Goal: Transaction & Acquisition: Subscribe to service/newsletter

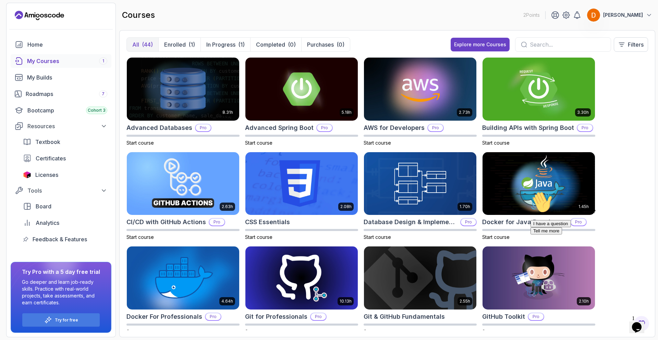
click at [47, 62] on div "My Courses 1" at bounding box center [67, 61] width 80 height 8
click at [222, 39] on button "In Progress (1)" at bounding box center [226, 45] width 50 height 14
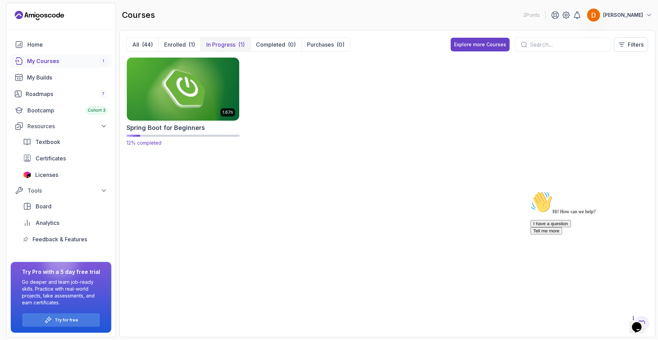
click at [201, 92] on img at bounding box center [183, 89] width 118 height 66
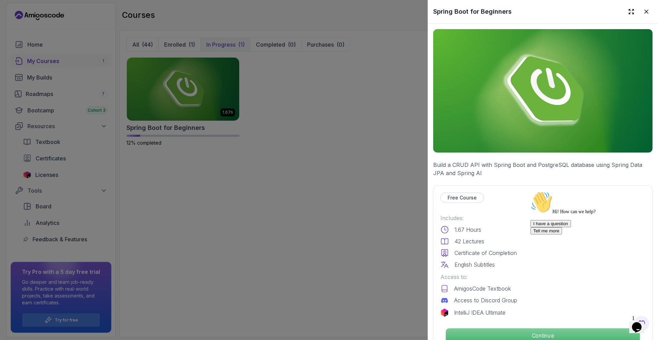
click at [479, 339] on p "Continue" at bounding box center [543, 335] width 194 height 14
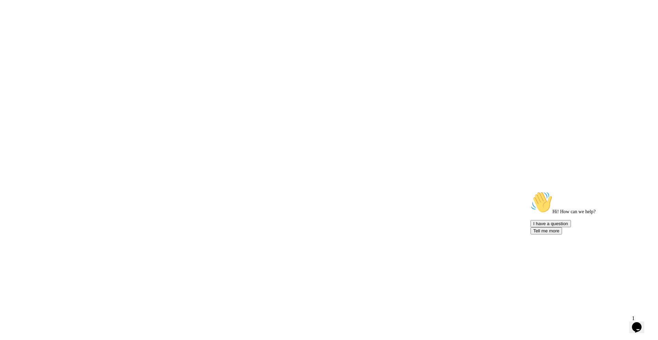
click at [538, 0] on html at bounding box center [329, 0] width 658 height 0
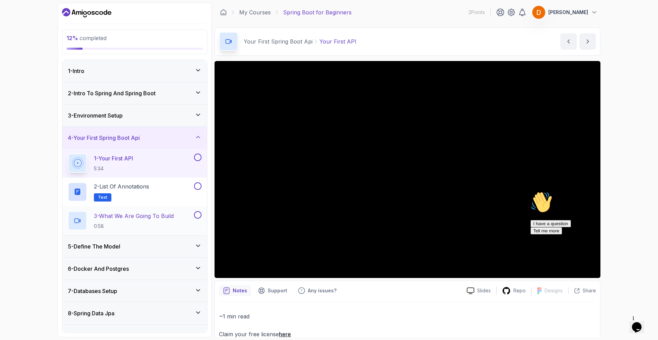
click at [123, 218] on p "3 - What We Are Going To Build" at bounding box center [134, 216] width 80 height 8
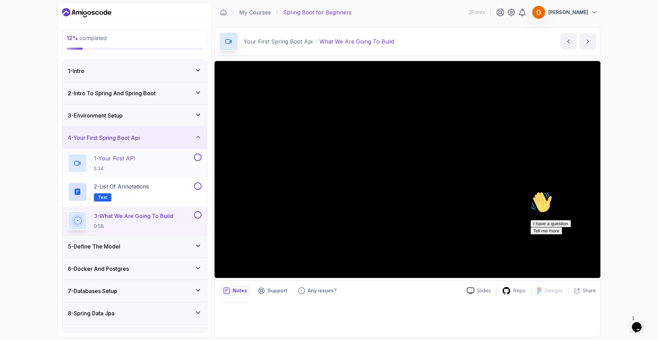
click at [145, 164] on div "1 - Your First API 5:34" at bounding box center [130, 163] width 125 height 19
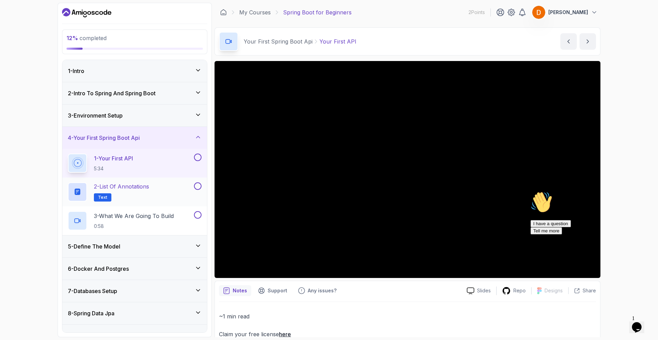
click at [128, 193] on h2 "2 - List of Annotations Text" at bounding box center [121, 191] width 55 height 19
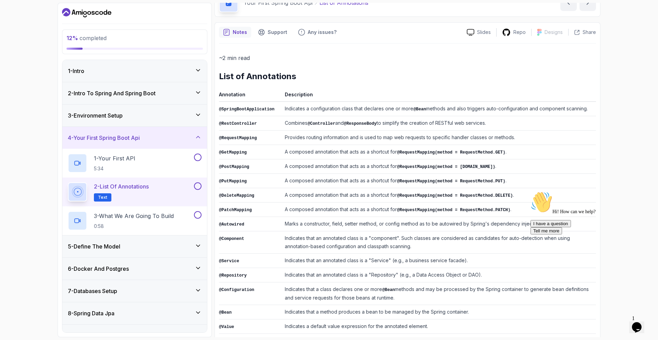
scroll to position [40, 0]
drag, startPoint x: 444, startPoint y: 235, endPoint x: 471, endPoint y: 233, distance: 27.2
click at [471, 233] on td "Indicates that an annotated class is a "component". Such classes are considered…" at bounding box center [439, 241] width 314 height 22
click at [474, 239] on td "Indicates that an annotated class is a "component". Such classes are considered…" at bounding box center [439, 241] width 314 height 22
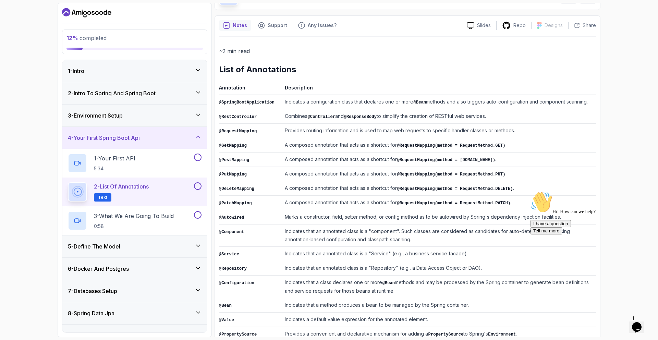
scroll to position [45, 0]
click at [146, 219] on p "3 - What We Are Going To Build" at bounding box center [134, 216] width 80 height 8
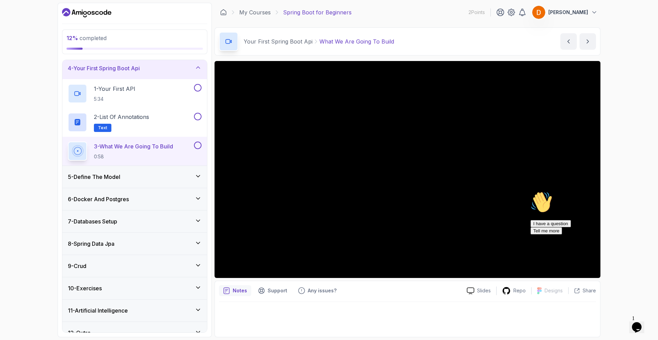
scroll to position [81, 0]
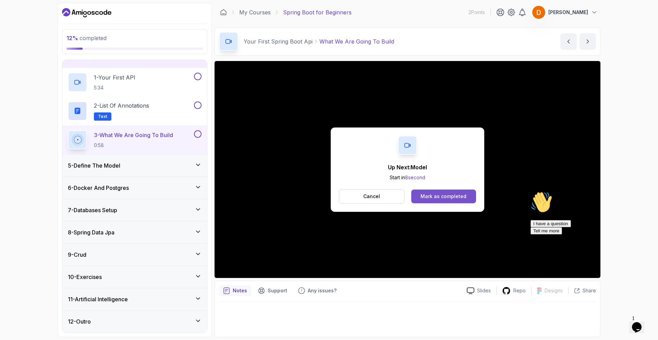
click at [434, 198] on div "Mark as completed" at bounding box center [444, 196] width 46 height 7
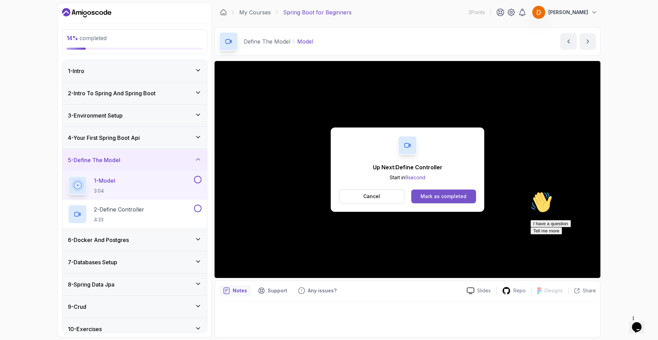
click at [444, 195] on div "Mark as completed" at bounding box center [444, 196] width 46 height 7
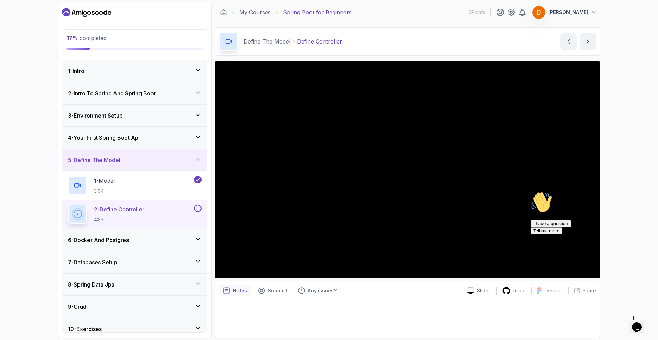
click at [307, 315] on div at bounding box center [407, 317] width 377 height 31
click at [531, 191] on icon "Chat attention grabber" at bounding box center [531, 191] width 0 height 0
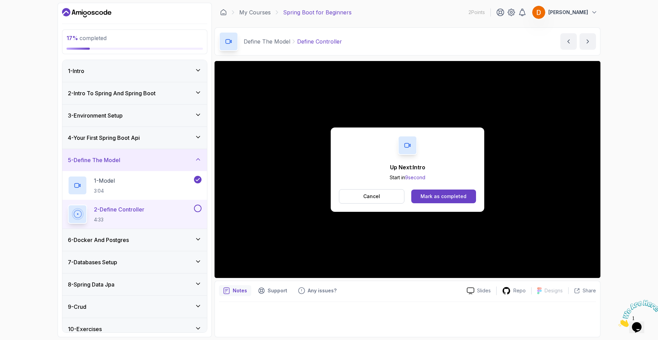
click at [126, 236] on h3 "6 - Docker And Postgres" at bounding box center [98, 240] width 61 height 8
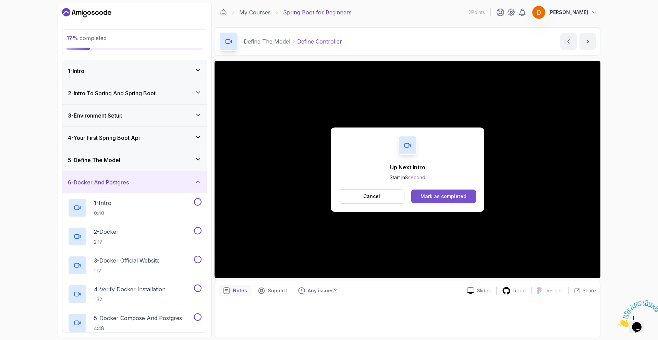
click at [440, 197] on div "Mark as completed" at bounding box center [444, 196] width 46 height 7
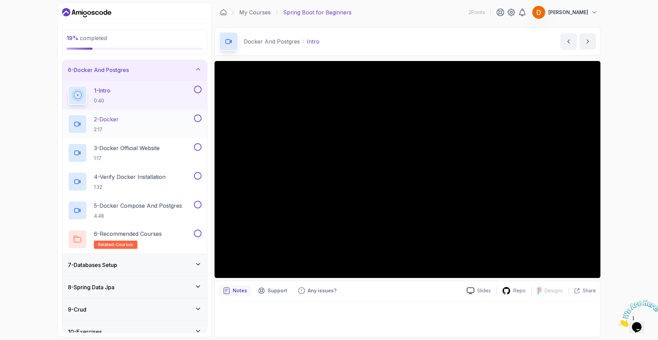
scroll to position [110, 0]
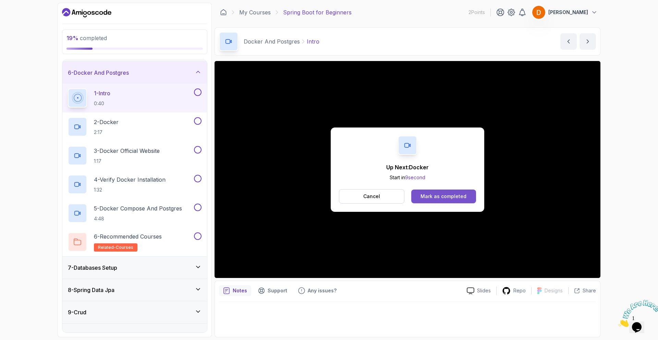
click at [437, 194] on div "Mark as completed" at bounding box center [444, 196] width 46 height 7
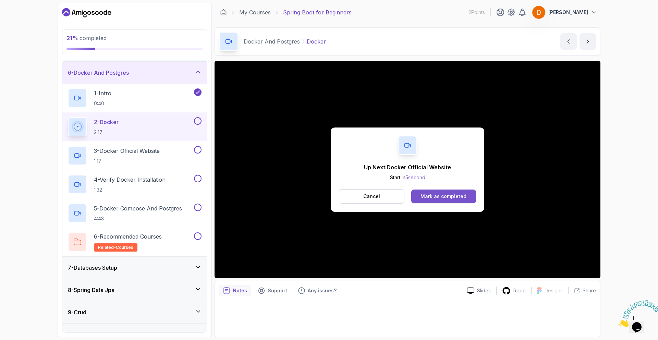
click at [445, 197] on div "Mark as completed" at bounding box center [444, 196] width 46 height 7
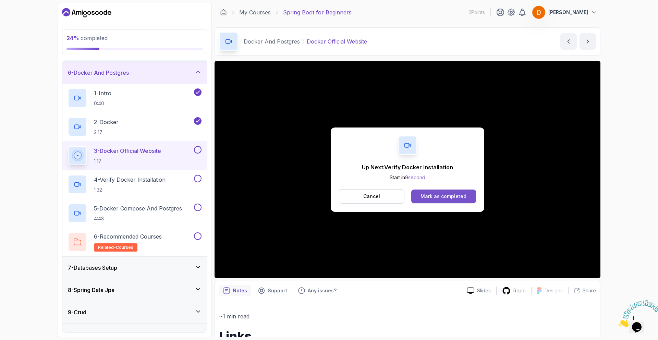
click at [442, 196] on div "Mark as completed" at bounding box center [444, 196] width 46 height 7
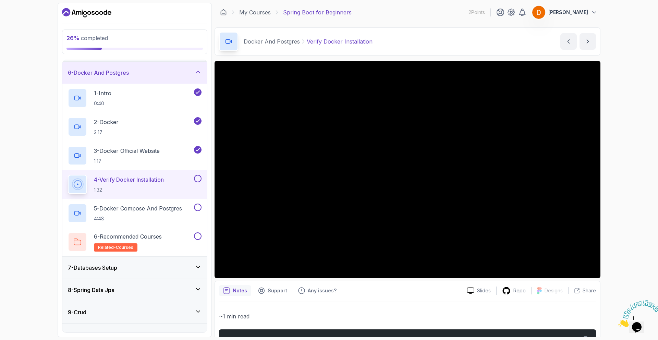
click at [485, 10] on p "2 Points" at bounding box center [477, 12] width 16 height 7
click at [471, 10] on div "My Courses Spring Boot for Beginners 2 Points Didier Senou" at bounding box center [408, 12] width 386 height 19
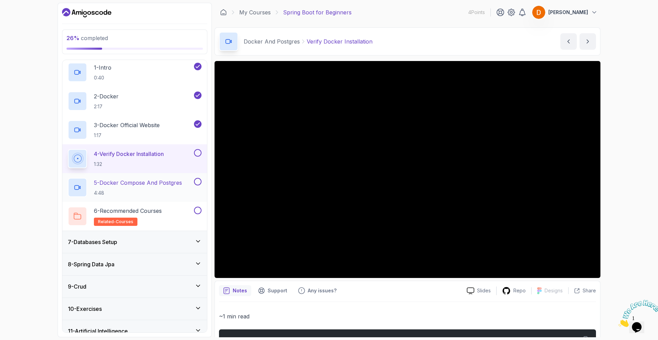
scroll to position [167, 0]
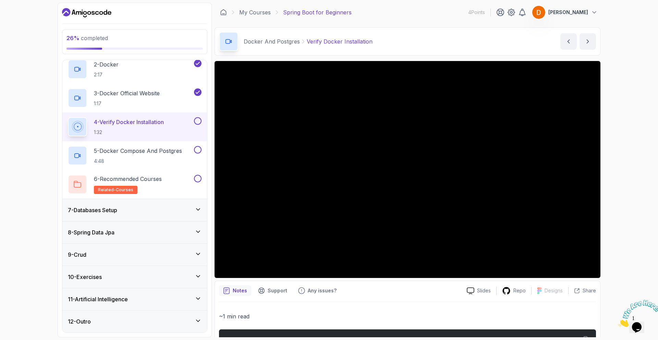
click at [131, 213] on div "7 - Databases Setup" at bounding box center [135, 210] width 134 height 8
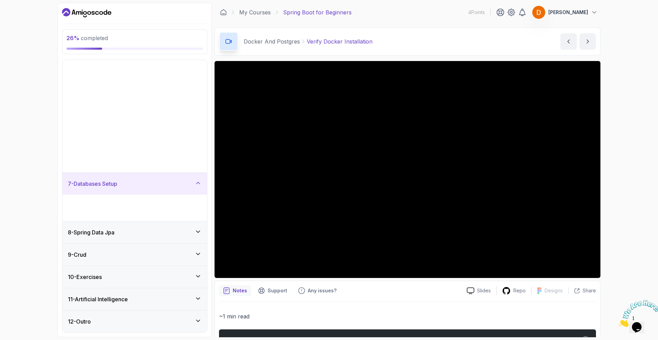
scroll to position [0, 0]
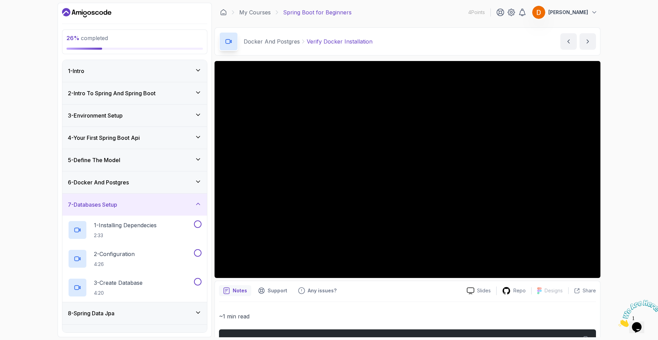
click at [124, 207] on div "7 - Databases Setup" at bounding box center [135, 205] width 134 height 8
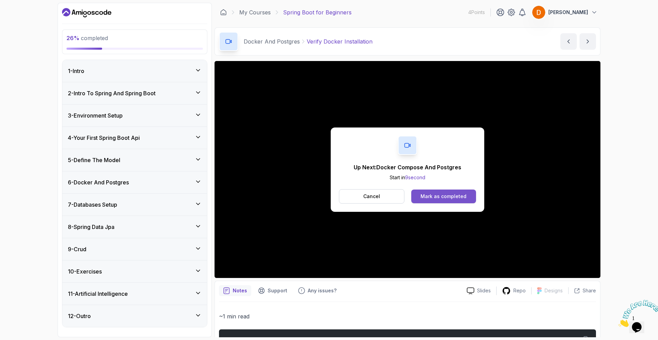
click at [443, 195] on div "Mark as completed" at bounding box center [444, 196] width 46 height 7
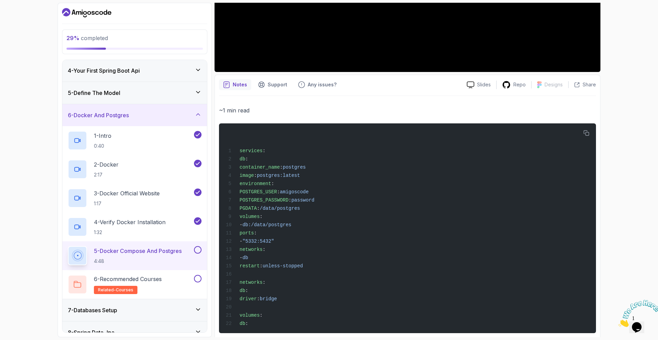
scroll to position [216, 0]
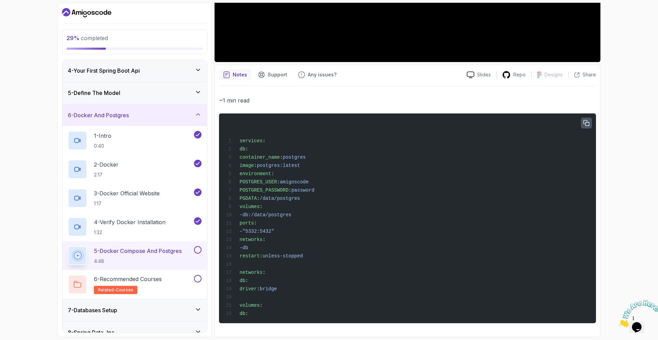
click at [587, 122] on icon "button" at bounding box center [586, 123] width 6 height 6
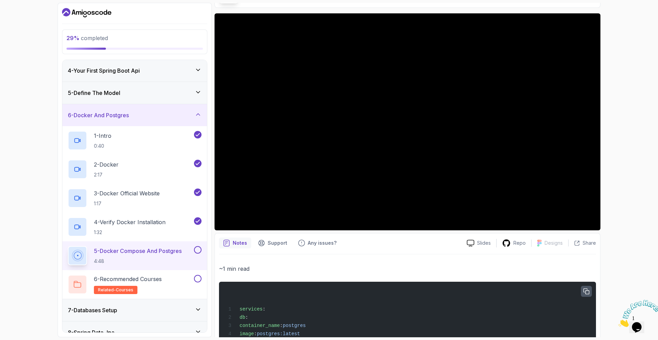
scroll to position [0, 0]
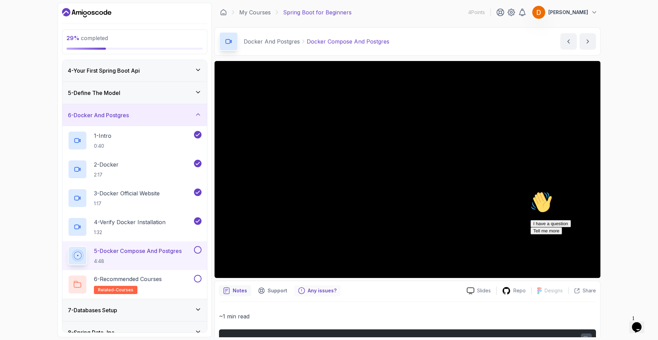
click at [322, 292] on p "Any issues?" at bounding box center [322, 290] width 29 height 7
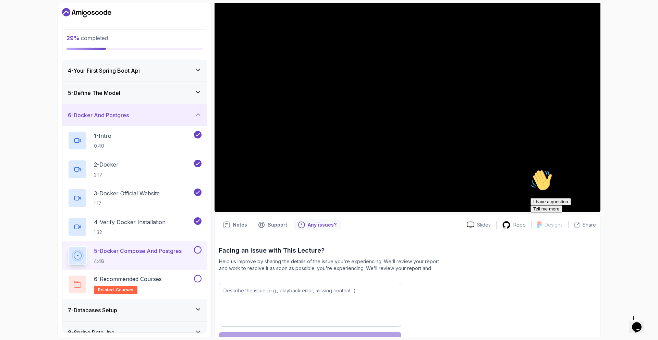
scroll to position [88, 0]
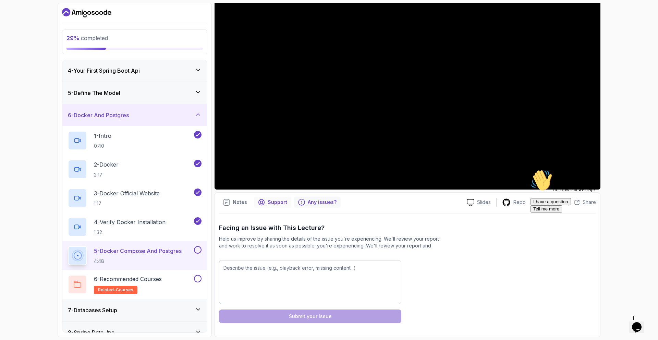
click at [273, 203] on p "Support" at bounding box center [278, 202] width 20 height 7
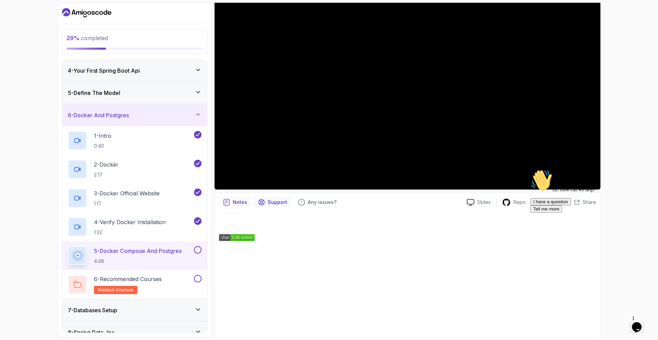
click at [228, 197] on div "Notes" at bounding box center [235, 202] width 32 height 11
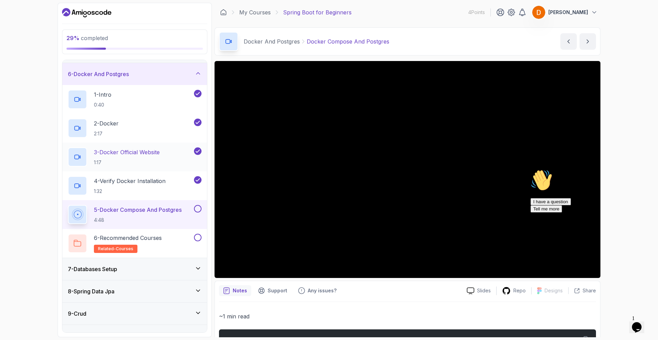
scroll to position [113, 0]
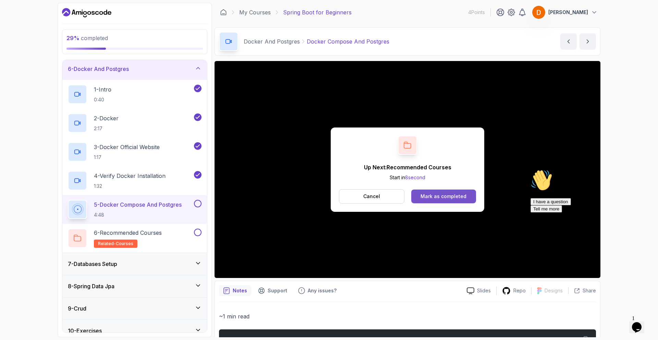
click at [456, 194] on div "Mark as completed" at bounding box center [444, 196] width 46 height 7
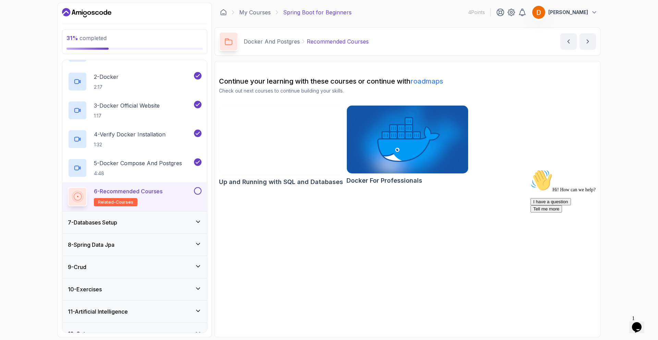
scroll to position [156, 0]
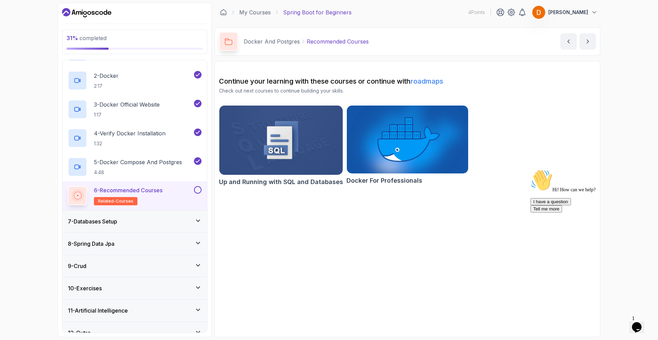
click at [201, 188] on div at bounding box center [197, 190] width 9 height 8
click at [196, 193] on button at bounding box center [198, 190] width 8 height 8
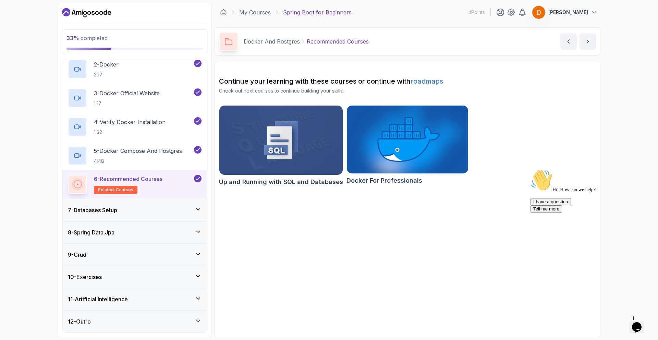
click at [142, 208] on div "7 - Databases Setup" at bounding box center [135, 210] width 134 height 8
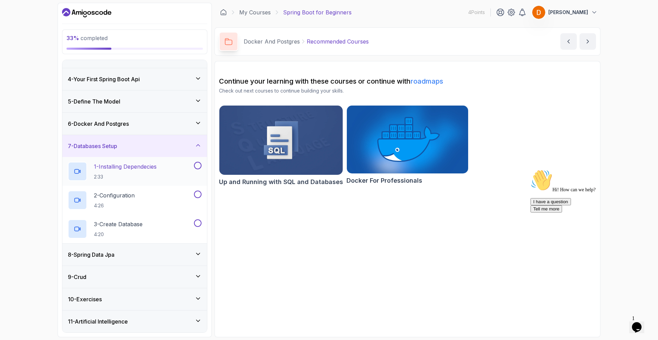
scroll to position [81, 0]
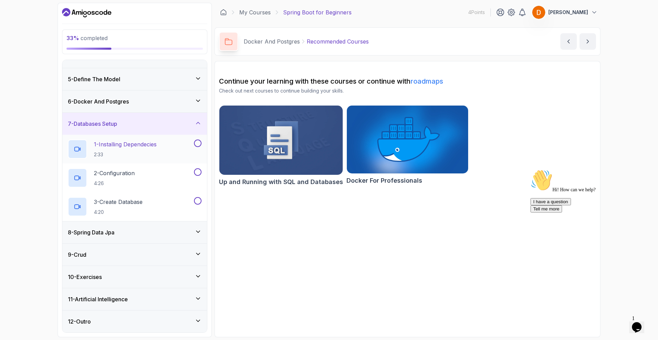
click at [133, 146] on p "1 - Installing Dependecies" at bounding box center [125, 144] width 63 height 8
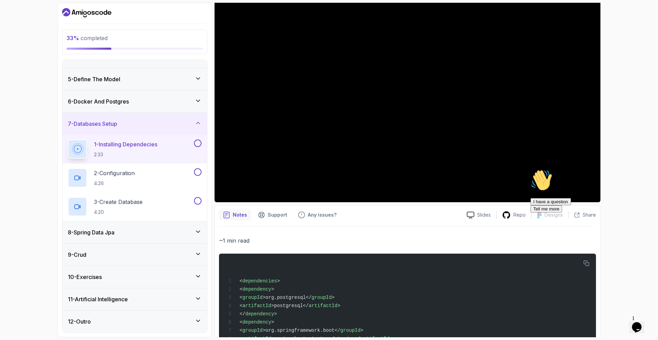
scroll to position [117, 0]
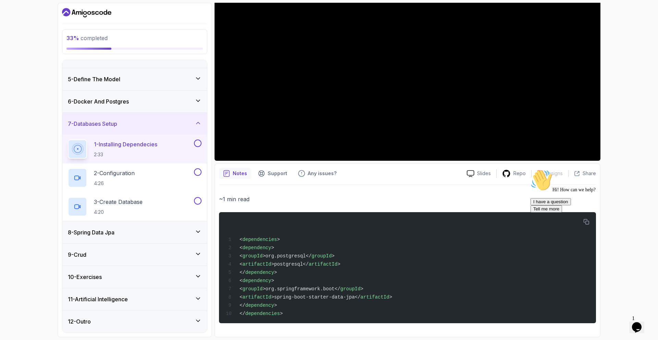
click at [586, 213] on div "Hi! How can we help? I have a question Tell me more" at bounding box center [592, 190] width 123 height 43
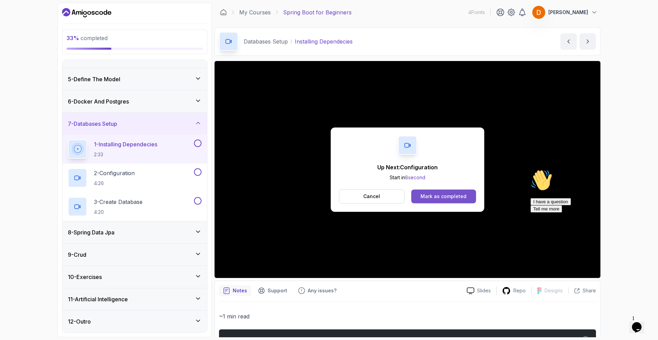
click at [430, 199] on div "Mark as completed" at bounding box center [444, 196] width 46 height 7
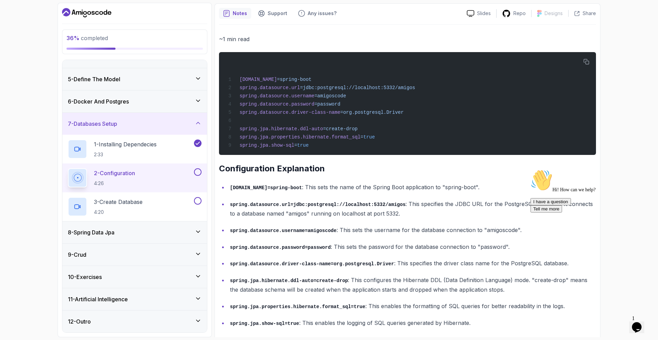
scroll to position [287, 0]
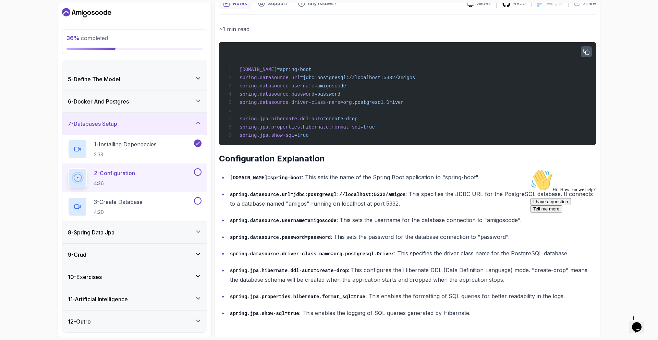
click at [588, 49] on icon "button" at bounding box center [586, 52] width 6 height 6
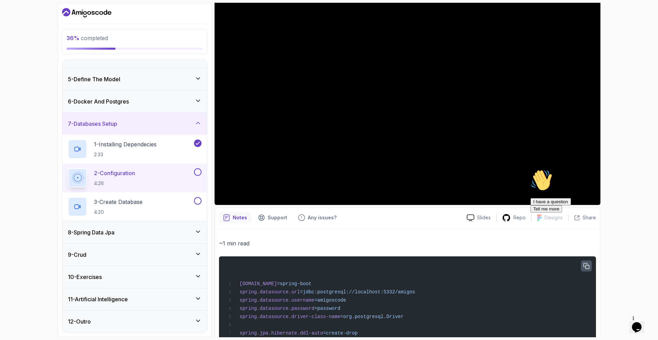
scroll to position [0, 0]
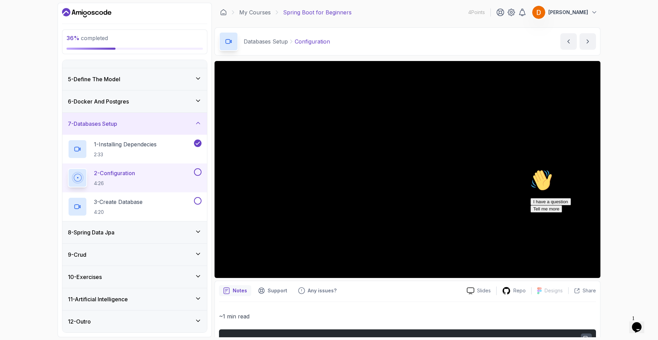
click at [121, 232] on div "8 - Spring Data Jpa" at bounding box center [135, 232] width 134 height 8
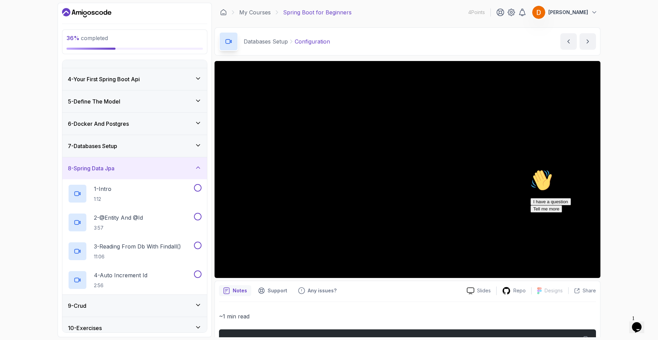
scroll to position [53, 0]
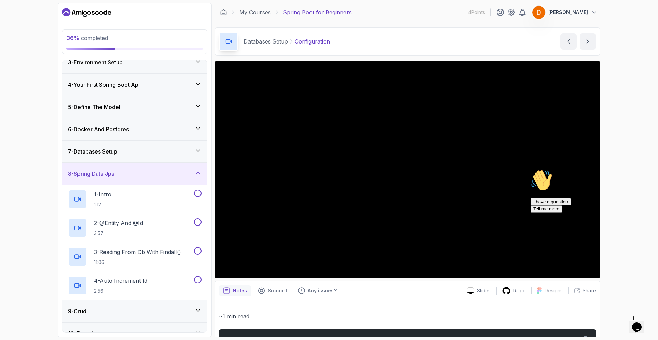
click at [108, 172] on h3 "8 - Spring Data Jpa" at bounding box center [91, 174] width 47 height 8
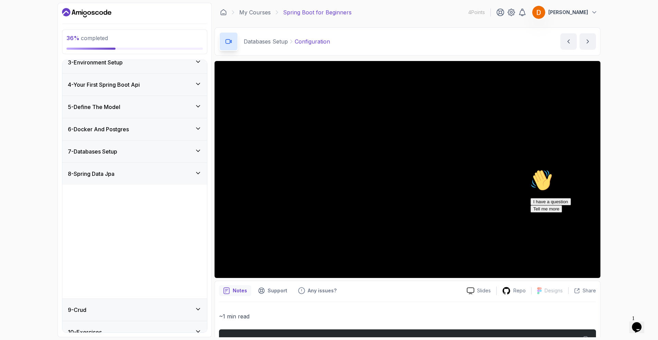
scroll to position [0, 0]
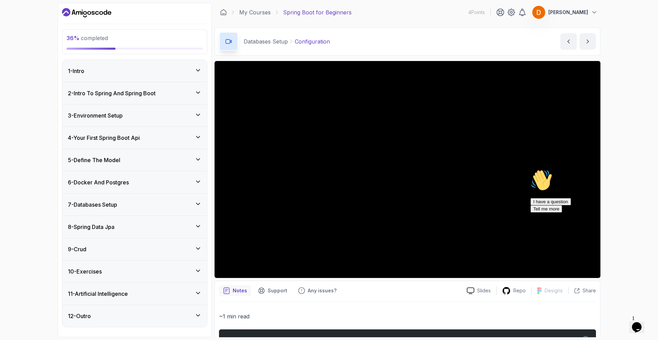
click at [122, 165] on div "5 - Define The Model" at bounding box center [134, 160] width 145 height 22
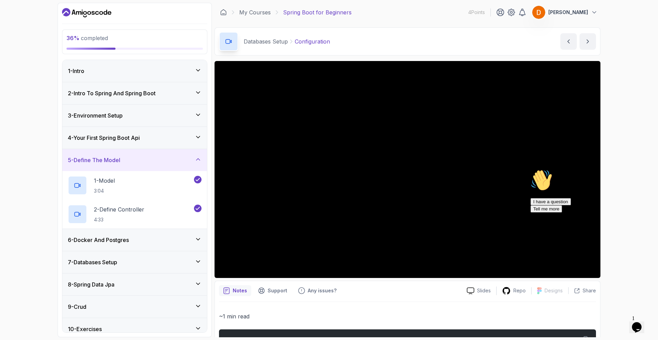
click at [122, 165] on div "5 - Define The Model" at bounding box center [134, 160] width 145 height 22
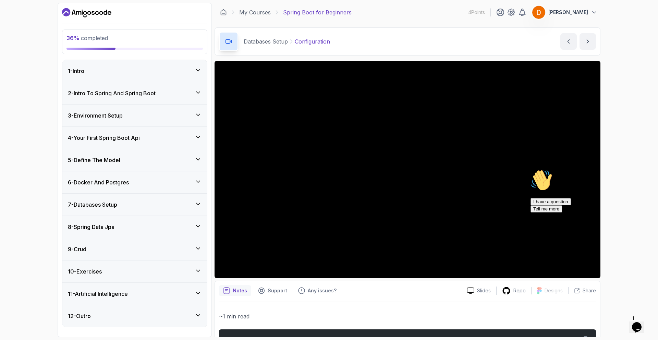
click at [121, 184] on h3 "6 - Docker And Postgres" at bounding box center [98, 182] width 61 height 8
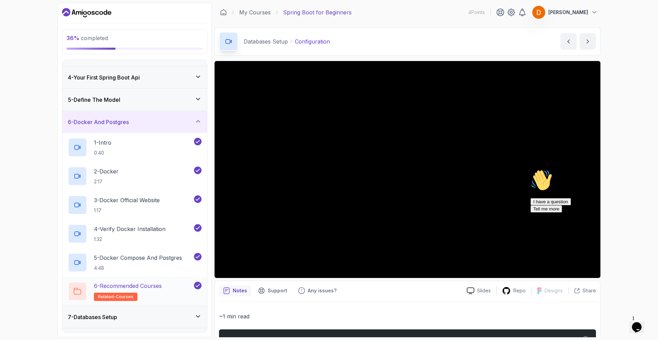
scroll to position [54, 0]
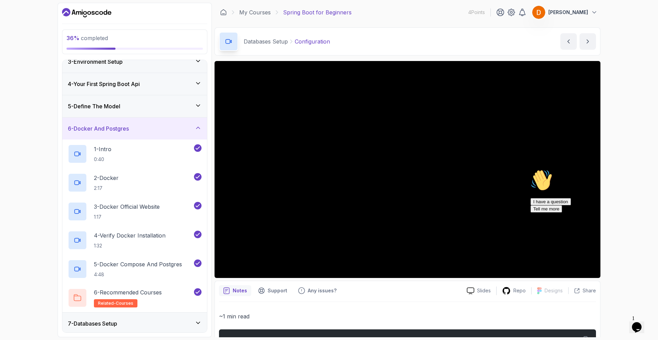
click at [111, 129] on h3 "6 - Docker And Postgres" at bounding box center [98, 128] width 61 height 8
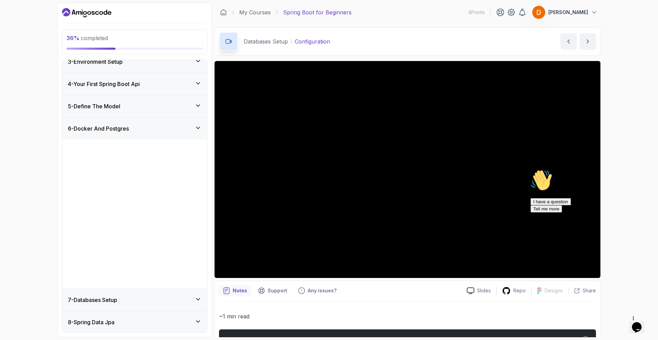
scroll to position [0, 0]
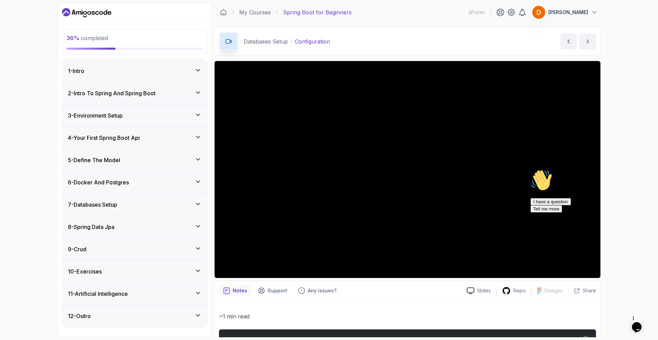
click at [114, 183] on h3 "6 - Docker And Postgres" at bounding box center [98, 182] width 61 height 8
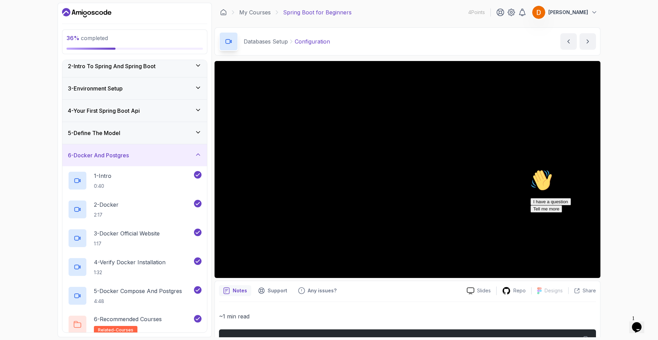
scroll to position [49, 0]
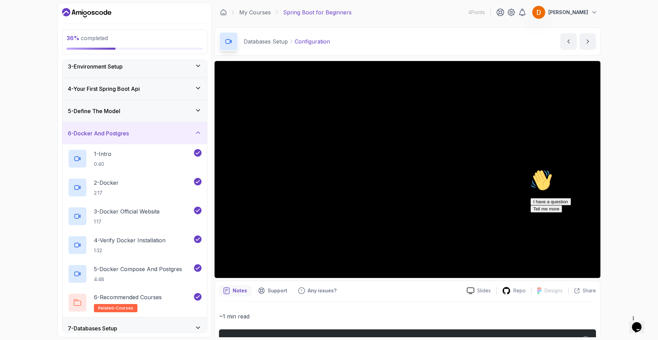
click at [107, 136] on h3 "6 - Docker And Postgres" at bounding box center [98, 133] width 61 height 8
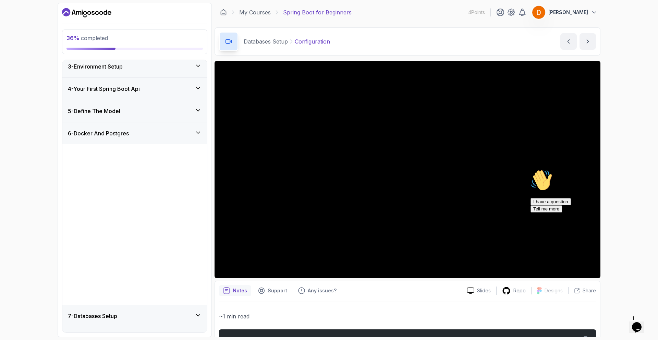
scroll to position [0, 0]
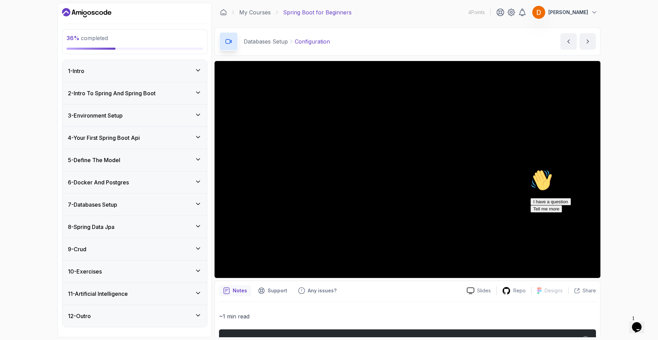
click at [111, 204] on h3 "7 - Databases Setup" at bounding box center [92, 205] width 49 height 8
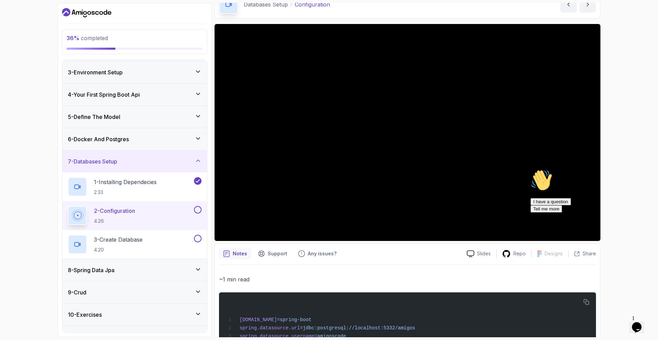
scroll to position [36, 0]
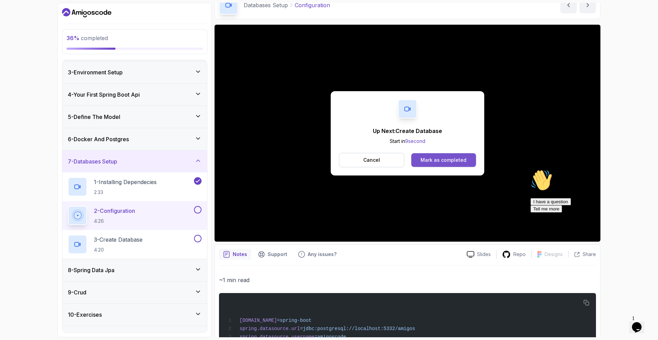
click at [440, 158] on div "Mark as completed" at bounding box center [444, 160] width 46 height 7
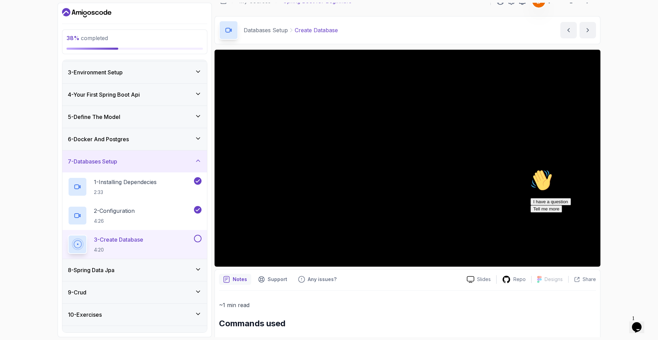
scroll to position [2, 0]
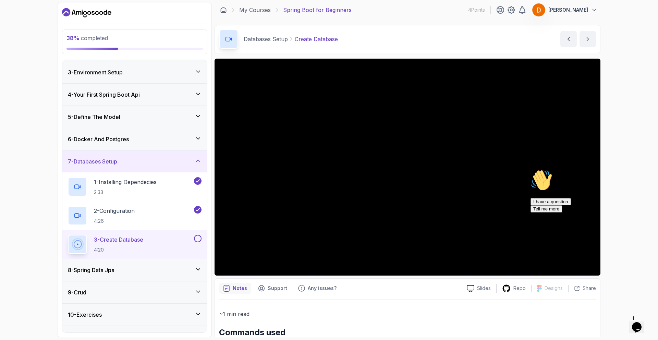
click at [531, 169] on icon "Chat attention grabber" at bounding box center [531, 169] width 0 height 0
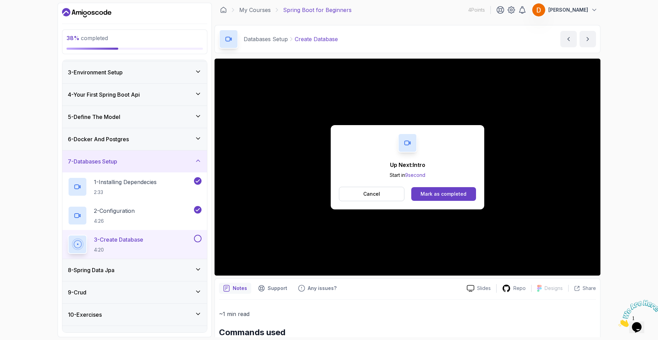
scroll to position [81, 0]
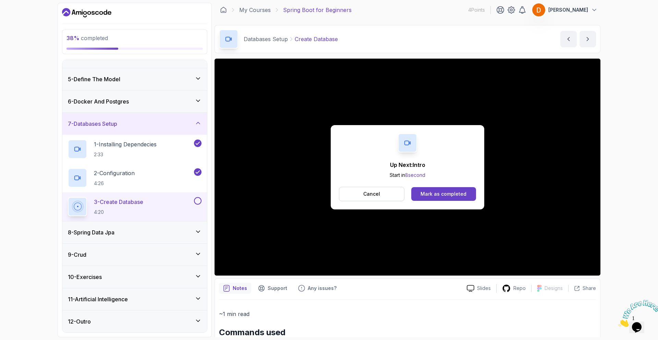
click at [106, 234] on h3 "8 - Spring Data Jpa" at bounding box center [91, 232] width 47 height 8
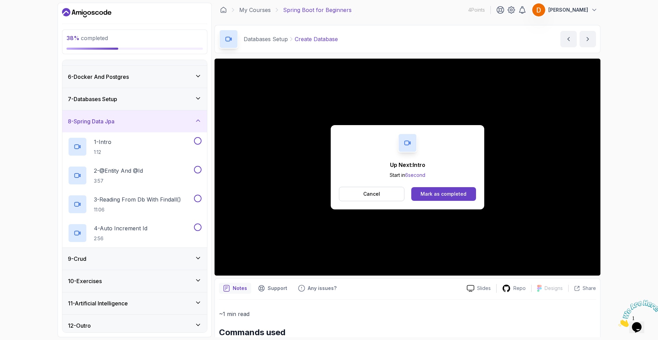
scroll to position [107, 0]
click at [111, 142] on p "1 - Intro" at bounding box center [102, 140] width 17 height 8
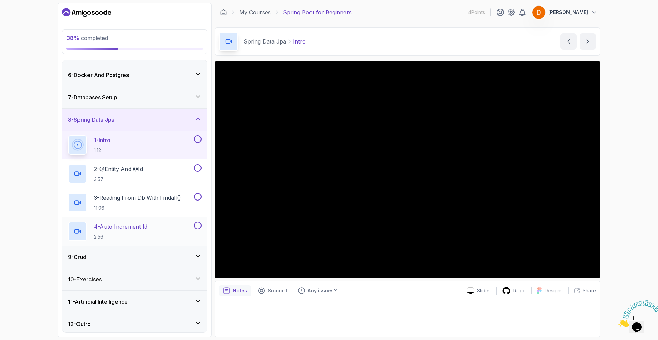
scroll to position [110, 0]
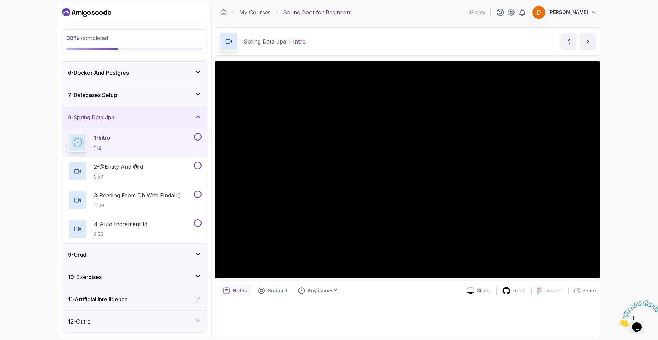
click at [162, 255] on div "9 - Crud" at bounding box center [135, 255] width 134 height 8
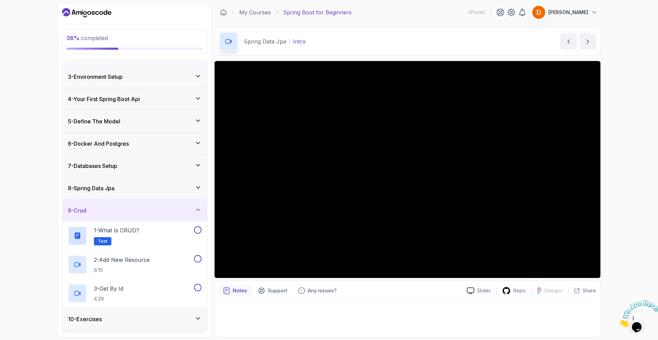
scroll to position [36, 0]
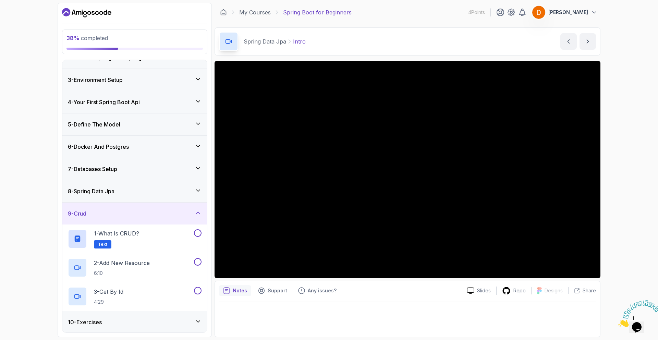
click at [157, 218] on div "9 - Crud" at bounding box center [134, 214] width 145 height 22
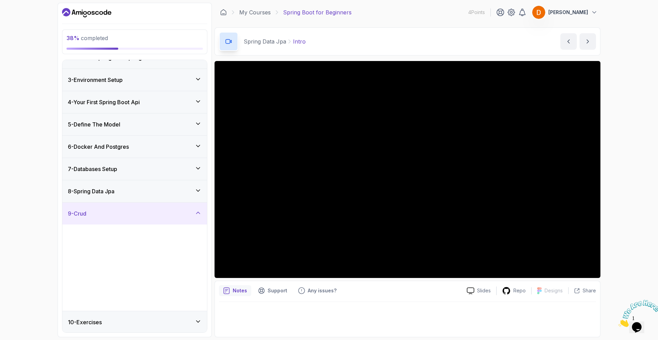
scroll to position [0, 0]
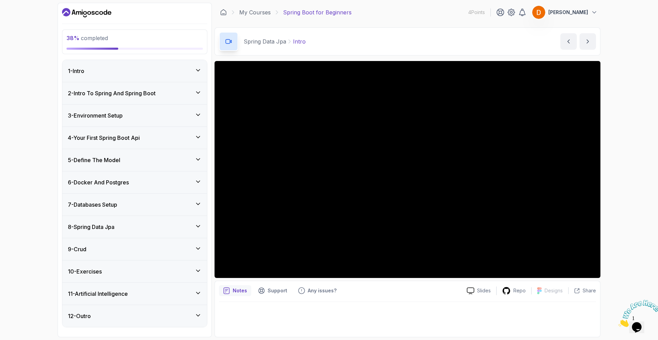
click at [150, 272] on div "10 - Exercises" at bounding box center [135, 271] width 134 height 8
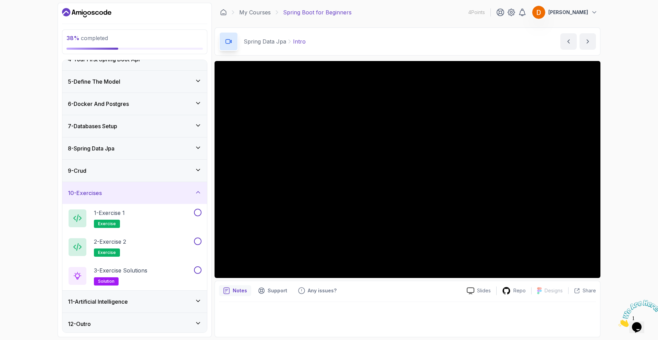
scroll to position [81, 0]
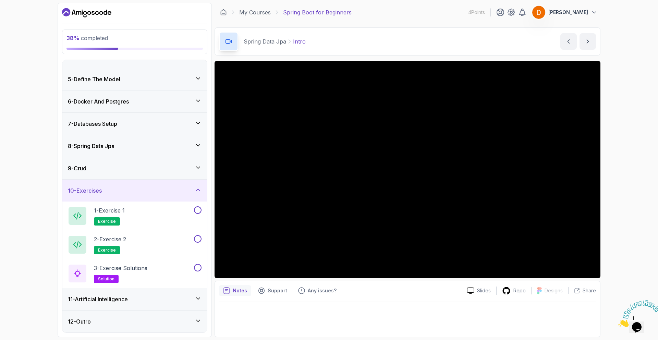
click at [144, 303] on div "11 - Artificial Intelligence" at bounding box center [135, 299] width 134 height 8
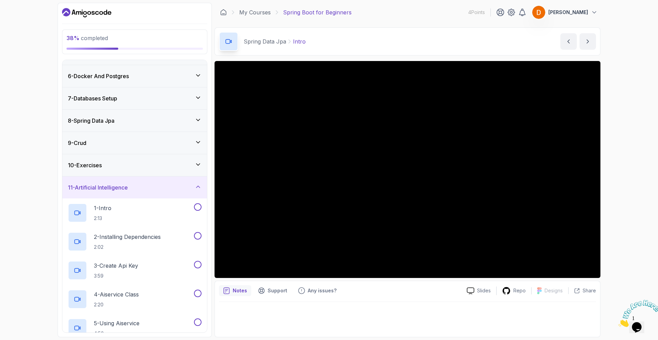
scroll to position [105, 0]
click at [149, 189] on div "11 - Artificial Intelligence" at bounding box center [135, 189] width 134 height 8
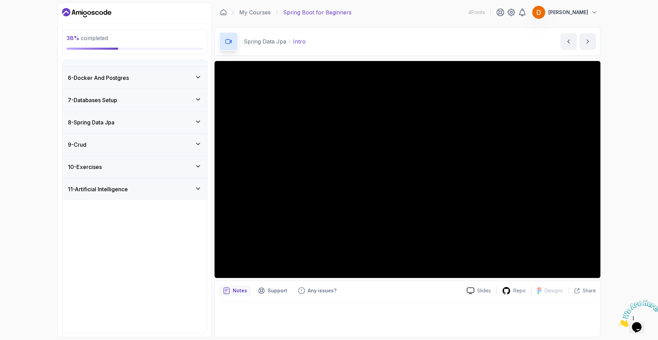
scroll to position [0, 0]
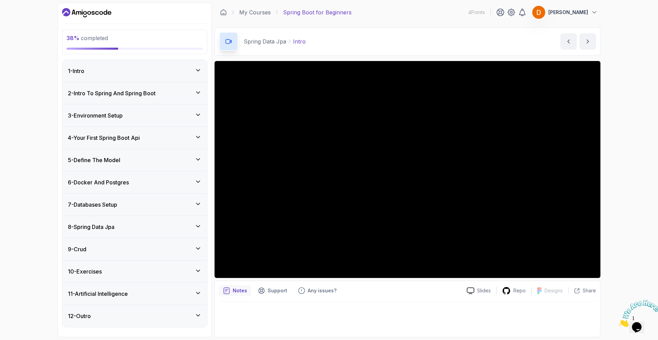
click at [149, 207] on div "7 - Databases Setup" at bounding box center [135, 205] width 134 height 8
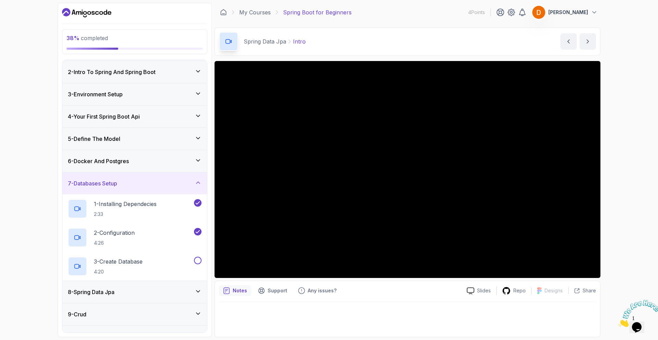
scroll to position [34, 0]
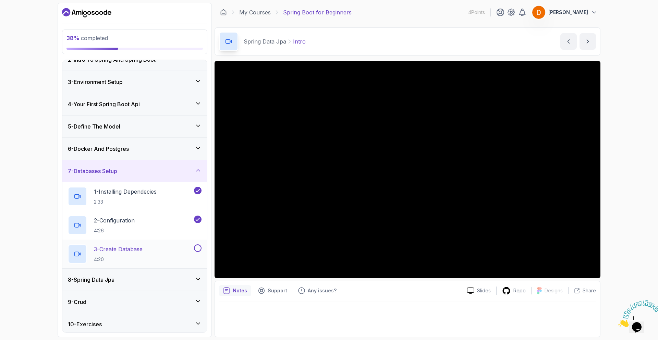
click at [199, 249] on button at bounding box center [198, 248] width 8 height 8
click at [182, 280] on div "8 - Spring Data Jpa" at bounding box center [135, 280] width 134 height 8
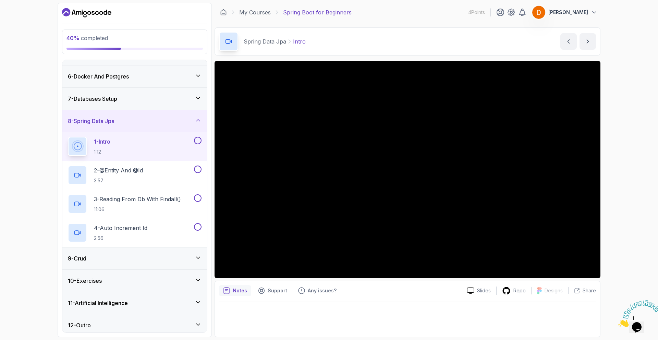
scroll to position [110, 0]
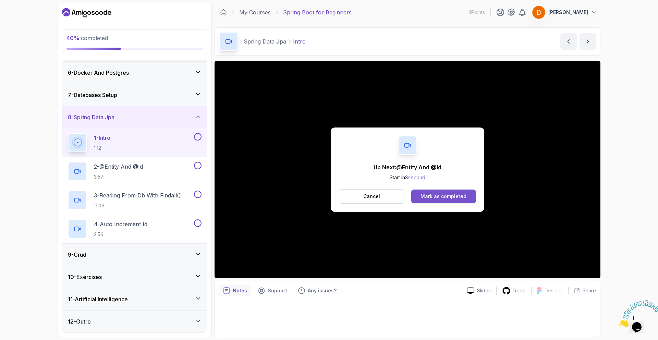
click at [455, 198] on div "Mark as completed" at bounding box center [444, 196] width 46 height 7
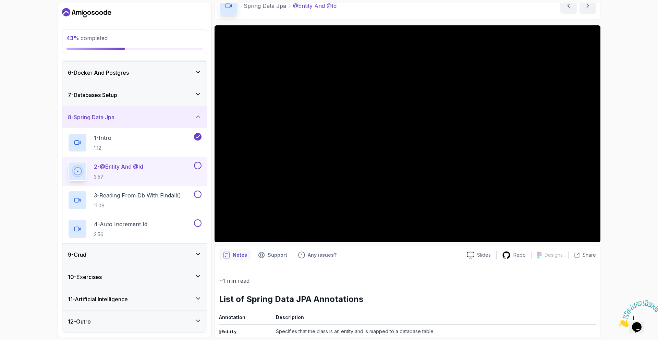
scroll to position [36, 0]
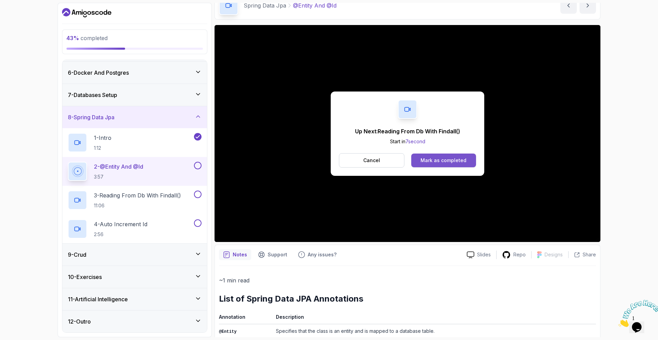
click at [457, 163] on div "Mark as completed" at bounding box center [444, 160] width 46 height 7
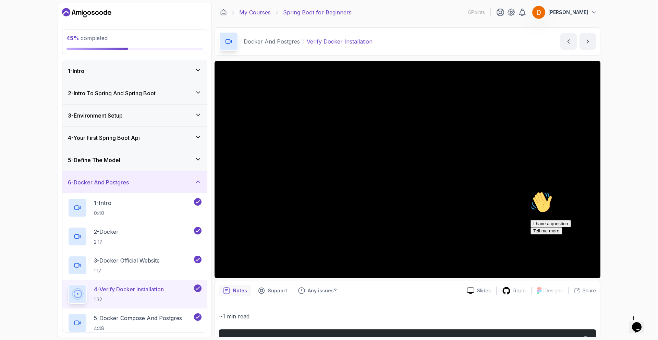
click at [248, 14] on link "My Courses" at bounding box center [255, 12] width 32 height 8
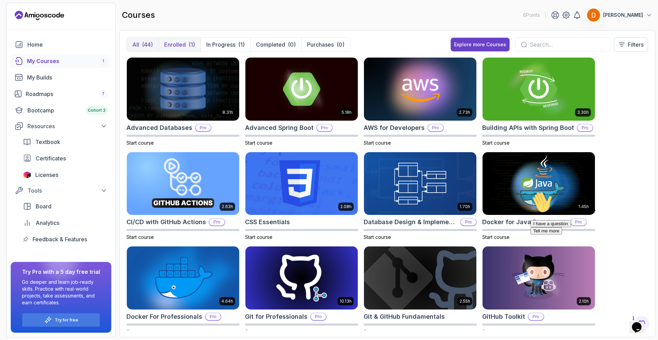
click at [184, 42] on p "Enrolled" at bounding box center [175, 44] width 22 height 8
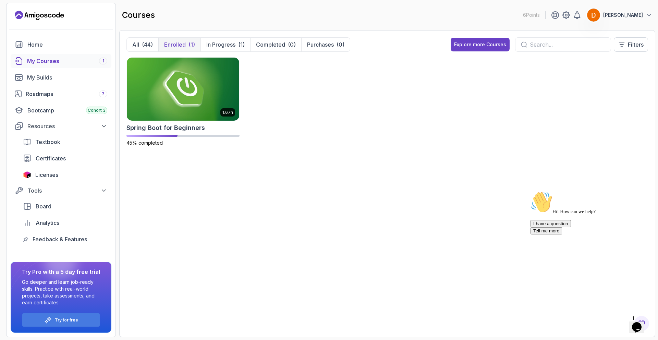
click at [61, 60] on div "My Courses 1" at bounding box center [67, 61] width 80 height 8
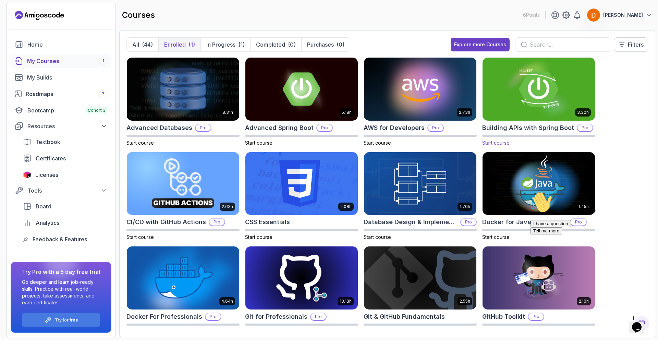
click at [515, 90] on img at bounding box center [539, 89] width 118 height 66
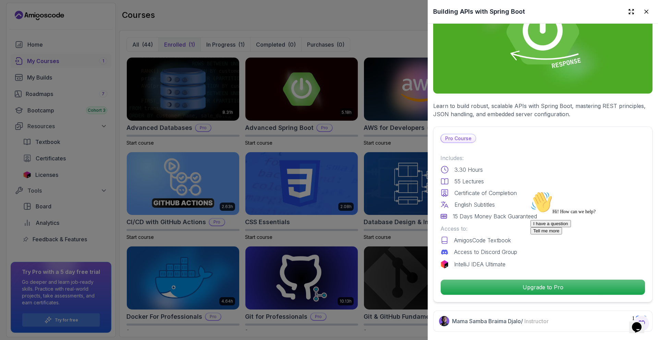
scroll to position [59, 0]
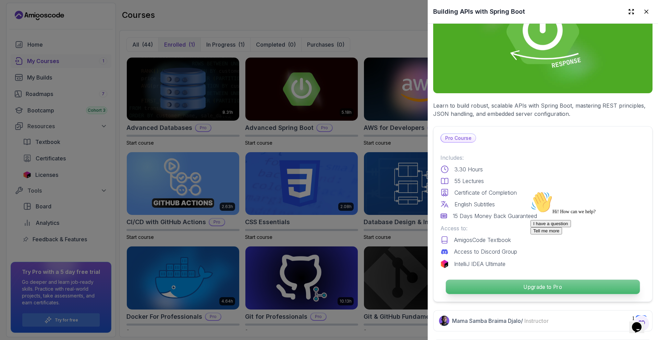
drag, startPoint x: 511, startPoint y: 287, endPoint x: 502, endPoint y: 287, distance: 9.3
click at [502, 287] on p "Upgrade to Pro" at bounding box center [543, 287] width 194 height 14
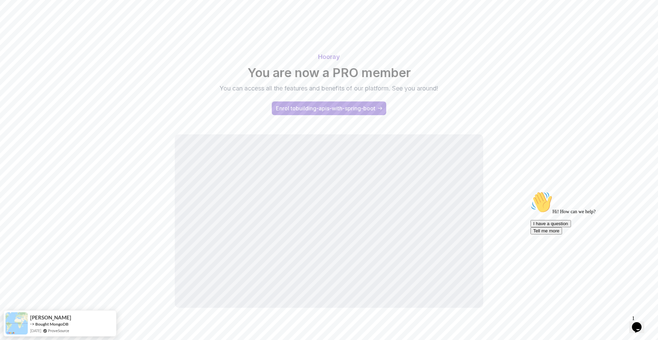
scroll to position [12, 0]
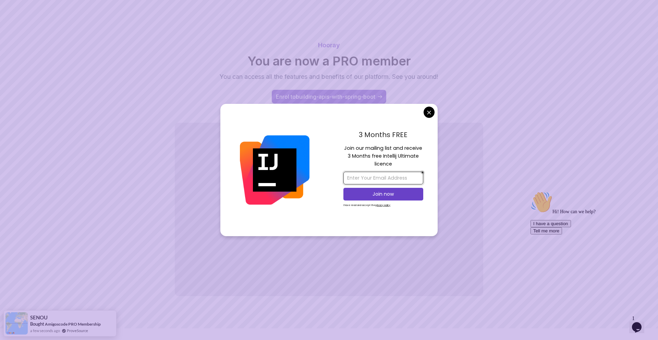
click at [359, 179] on input "email" at bounding box center [383, 178] width 80 height 13
type input "D"
type input "dinhosenou@gmail.com"
click at [401, 196] on p "Join now" at bounding box center [383, 194] width 65 height 7
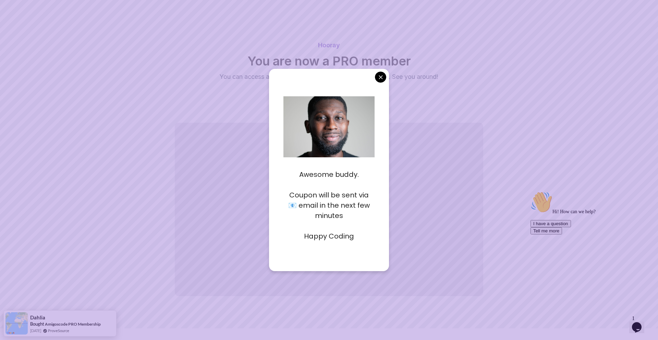
click at [384, 77] on body "Hooray You are now a PRO member You can access all the features and benefits of…" at bounding box center [329, 164] width 658 height 352
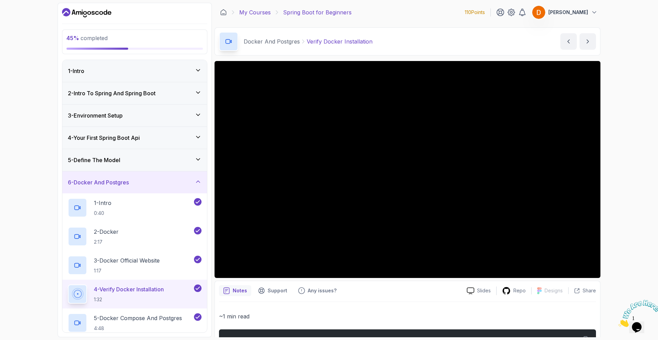
click at [266, 16] on link "My Courses" at bounding box center [255, 12] width 32 height 8
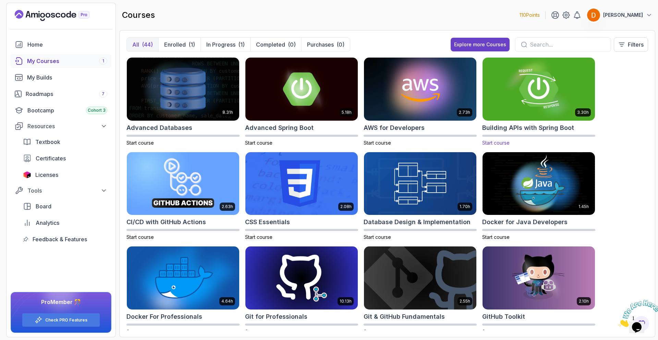
click at [533, 80] on img at bounding box center [539, 89] width 118 height 66
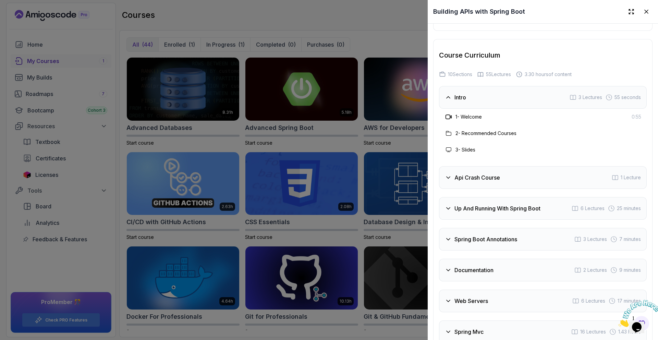
scroll to position [1265, 0]
click at [463, 100] on h3 "Intro" at bounding box center [461, 98] width 12 height 8
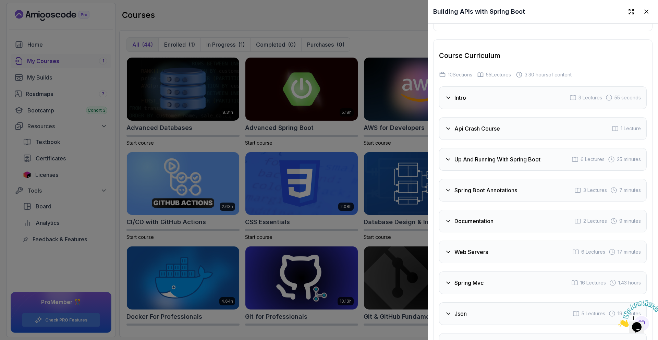
click at [463, 100] on h3 "Intro" at bounding box center [461, 98] width 12 height 8
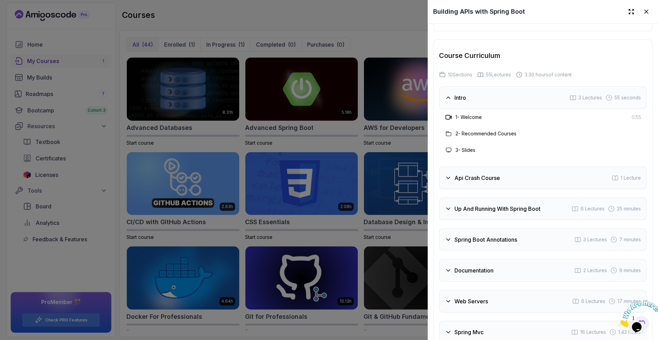
click at [480, 174] on h3 "Api Crash Course" at bounding box center [478, 178] width 46 height 8
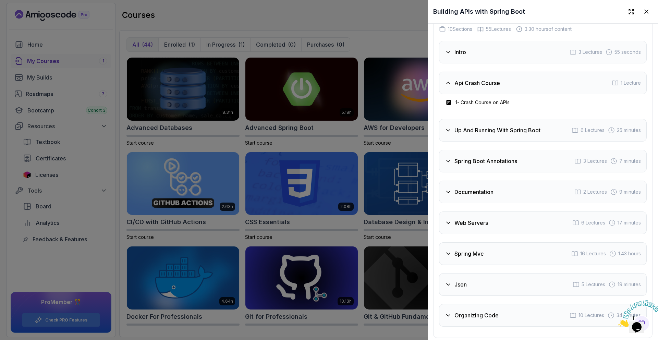
scroll to position [1318, 0]
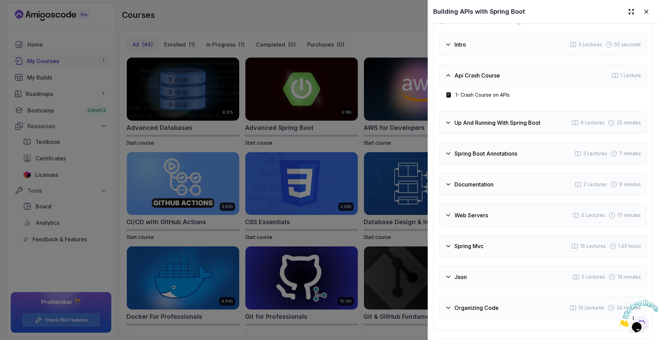
click at [471, 124] on h3 "Up And Running With Spring Boot" at bounding box center [498, 123] width 86 height 8
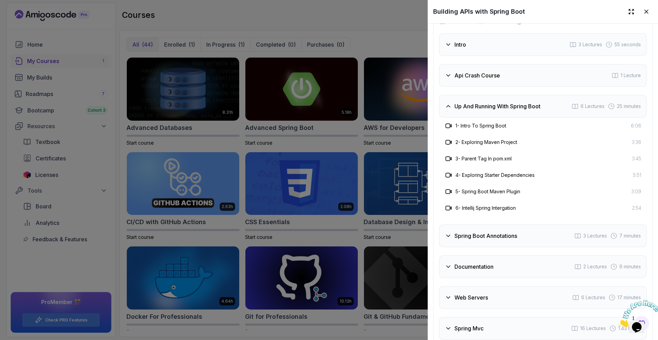
click at [470, 110] on h3 "Up And Running With Spring Boot" at bounding box center [498, 106] width 86 height 8
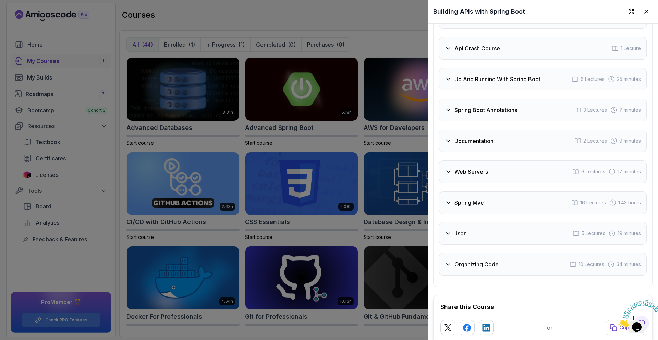
scroll to position [1345, 0]
click at [466, 174] on h3 "Web Servers" at bounding box center [472, 171] width 34 height 8
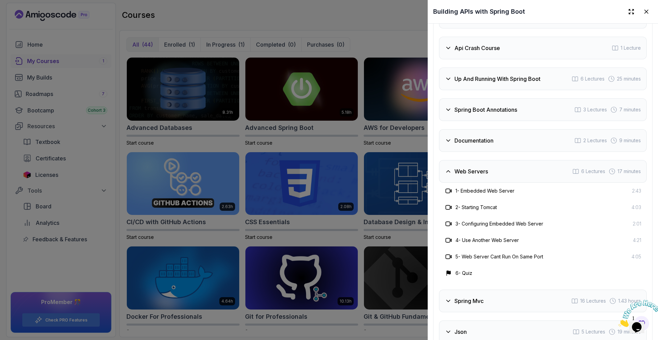
click at [466, 174] on h3 "Web Servers" at bounding box center [472, 171] width 34 height 8
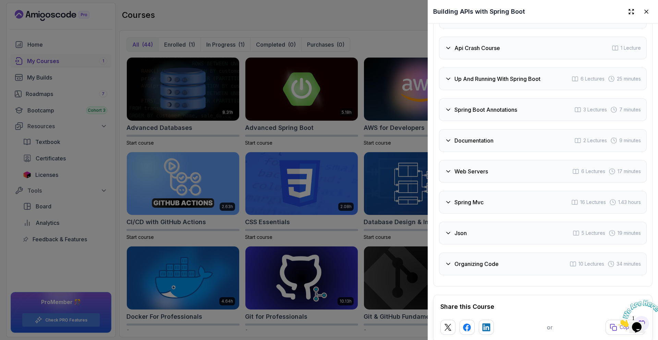
click at [474, 199] on h3 "Spring Mvc" at bounding box center [469, 202] width 29 height 8
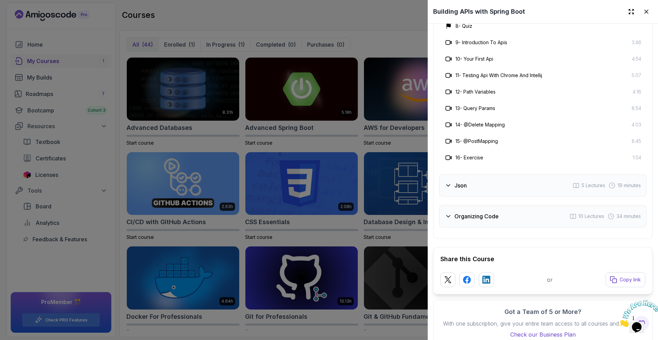
click at [463, 188] on h3 "Json" at bounding box center [461, 185] width 12 height 8
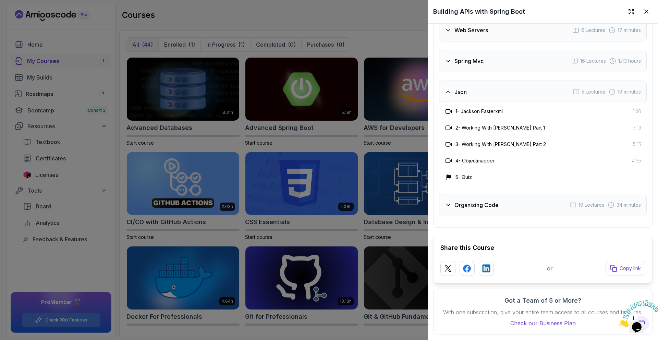
click at [467, 203] on h3 "Organizing Code" at bounding box center [477, 205] width 44 height 8
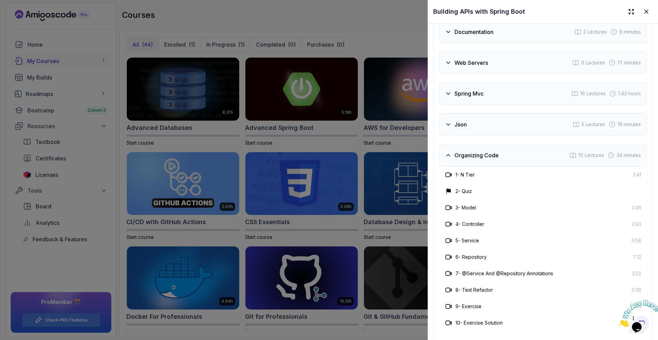
scroll to position [1350, 0]
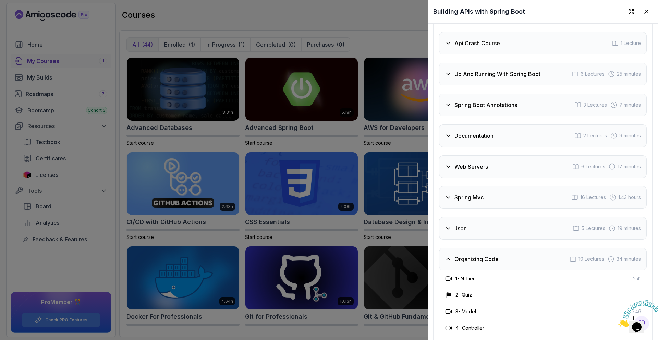
click at [388, 30] on div at bounding box center [329, 170] width 658 height 340
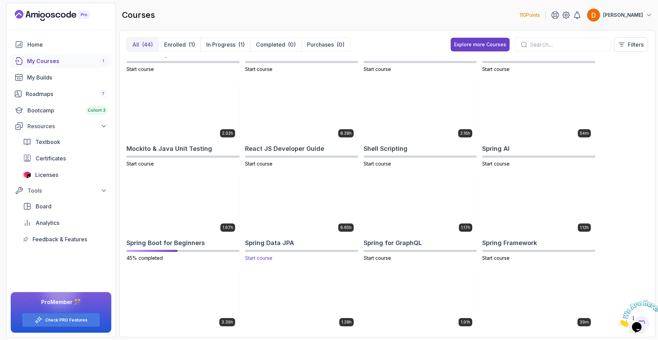
scroll to position [734, 0]
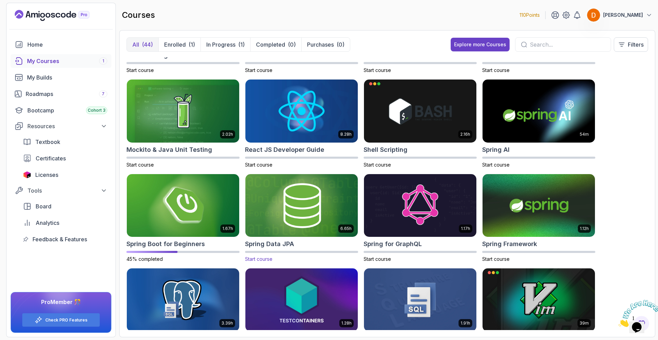
click at [292, 185] on img at bounding box center [302, 205] width 118 height 66
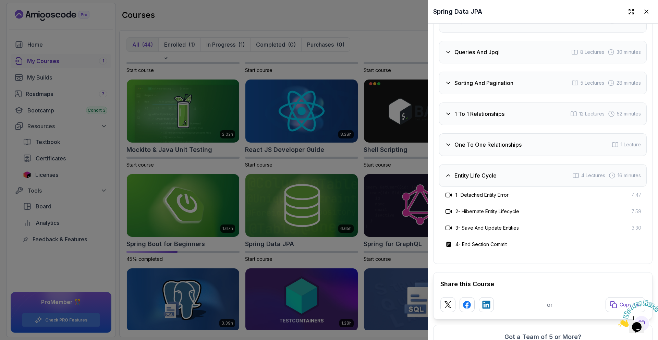
scroll to position [1298, 0]
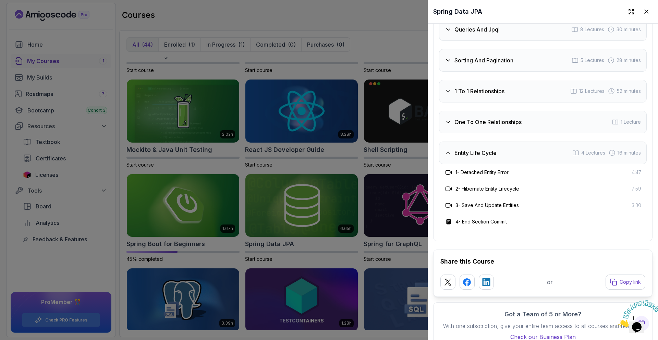
click at [389, 46] on div at bounding box center [329, 170] width 658 height 340
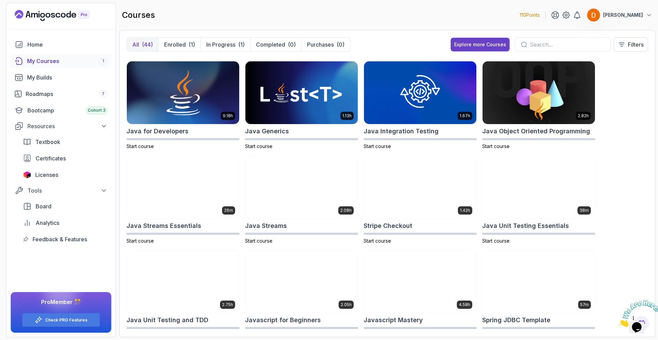
scroll to position [357, 0]
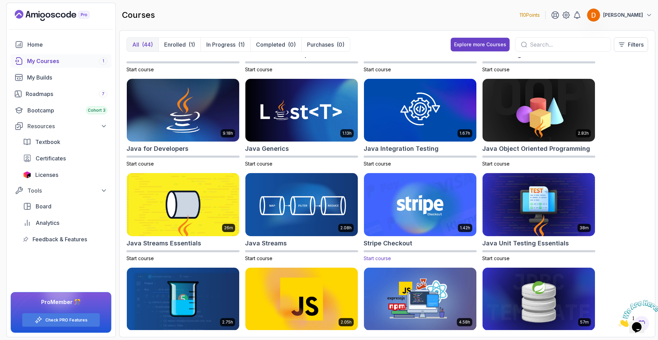
click at [417, 198] on img at bounding box center [420, 205] width 118 height 66
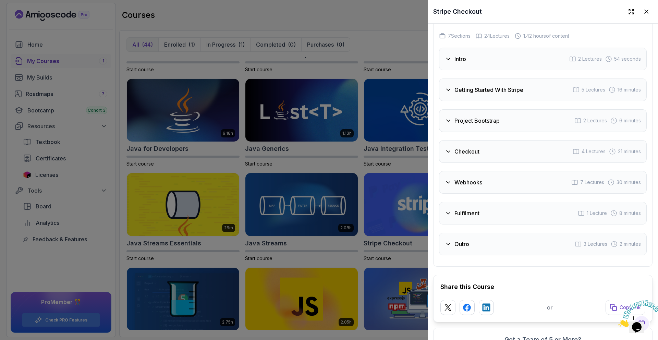
scroll to position [1062, 0]
click at [472, 245] on div "Outro 3 Lectures 2 minutes" at bounding box center [543, 243] width 208 height 23
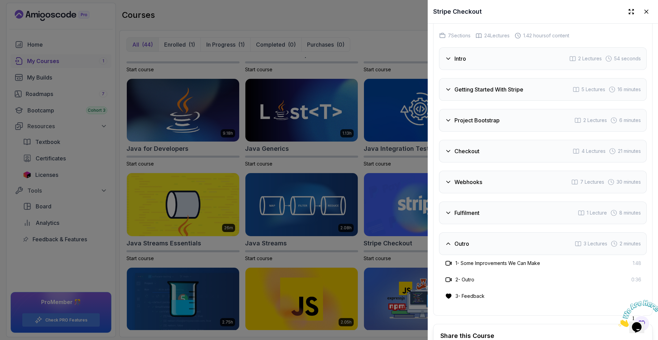
click at [472, 245] on div "Outro 3 Lectures 2 minutes" at bounding box center [543, 243] width 208 height 23
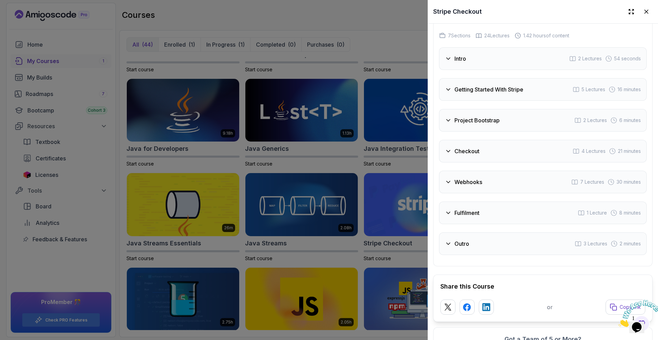
click at [465, 211] on h3 "Fulfilment" at bounding box center [467, 213] width 25 height 8
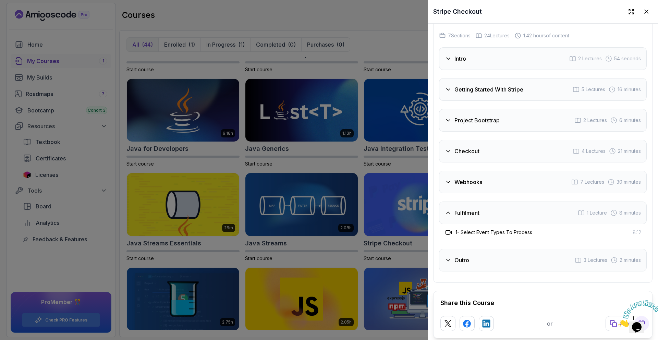
click at [465, 211] on h3 "Fulfilment" at bounding box center [467, 213] width 25 height 8
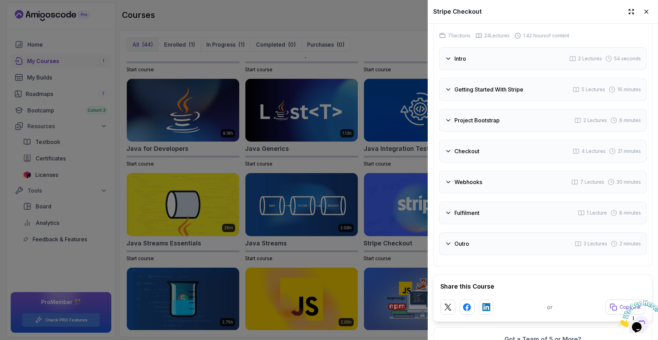
click at [460, 186] on h3 "Webhooks" at bounding box center [469, 182] width 28 height 8
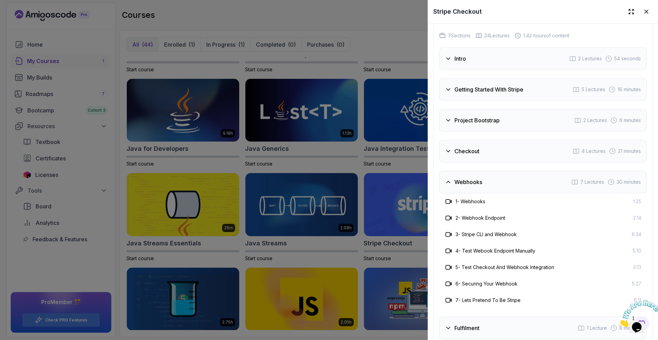
click at [460, 186] on h3 "Webhooks" at bounding box center [469, 182] width 28 height 8
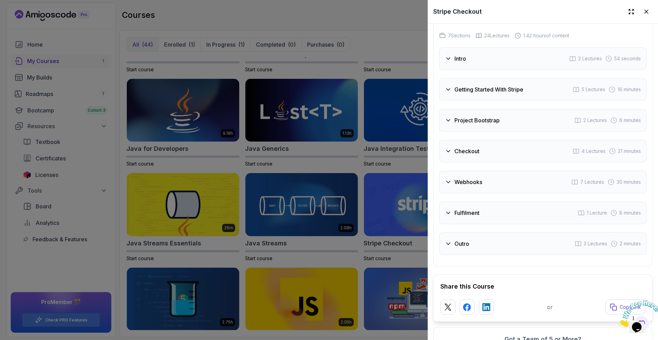
click at [460, 156] on div "Checkout 4 Lectures 21 minutes" at bounding box center [543, 151] width 208 height 23
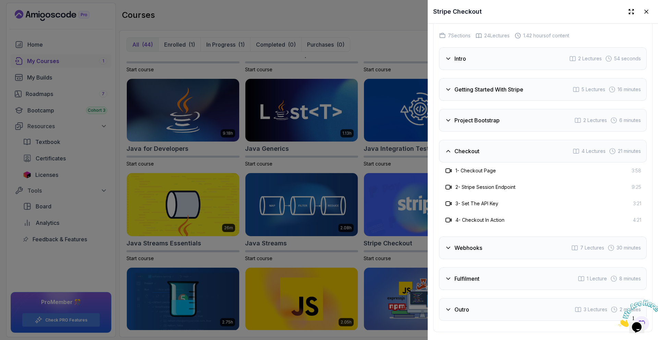
click at [460, 156] on div "Checkout 4 Lectures 21 minutes" at bounding box center [543, 151] width 208 height 23
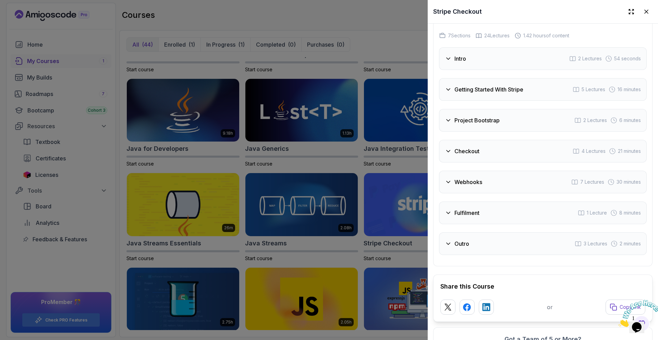
click at [459, 119] on h3 "Project Bootstrap" at bounding box center [477, 120] width 45 height 8
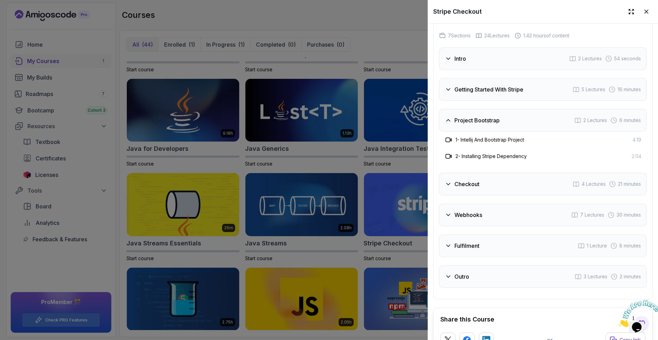
click at [459, 119] on h3 "Project Bootstrap" at bounding box center [477, 120] width 45 height 8
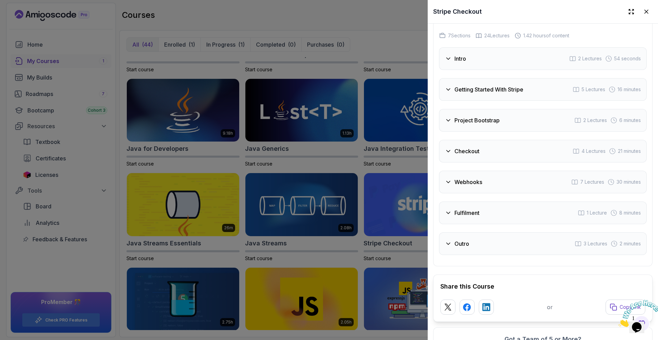
click at [459, 90] on h3 "Getting Started With Stripe" at bounding box center [489, 89] width 69 height 8
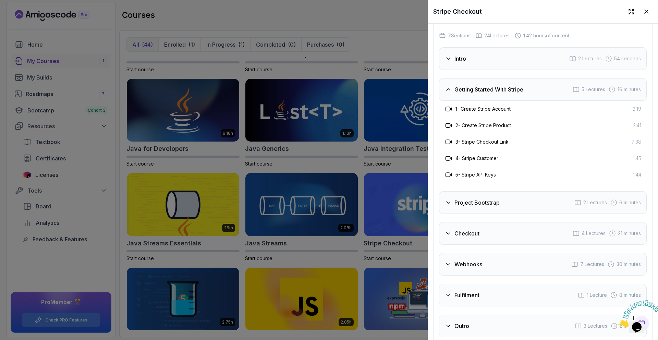
click at [459, 90] on h3 "Getting Started With Stripe" at bounding box center [489, 89] width 69 height 8
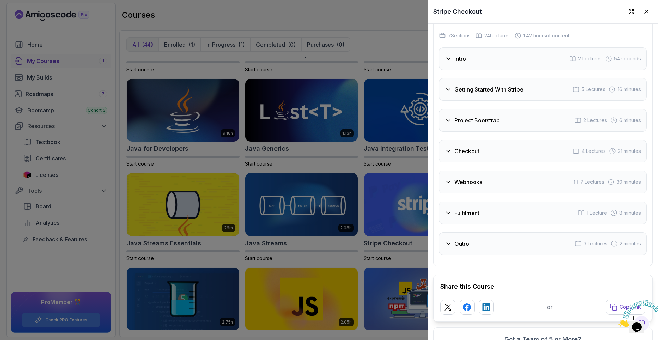
click at [389, 17] on div at bounding box center [329, 170] width 658 height 340
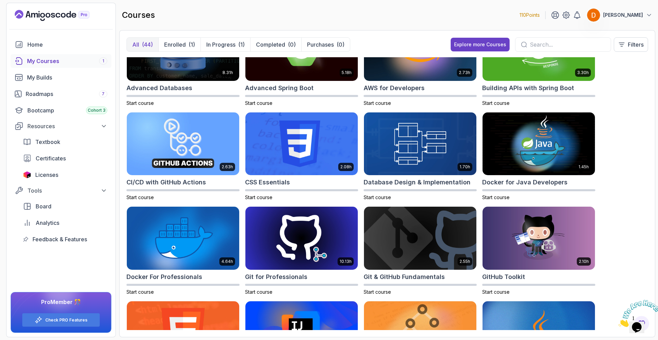
scroll to position [0, 0]
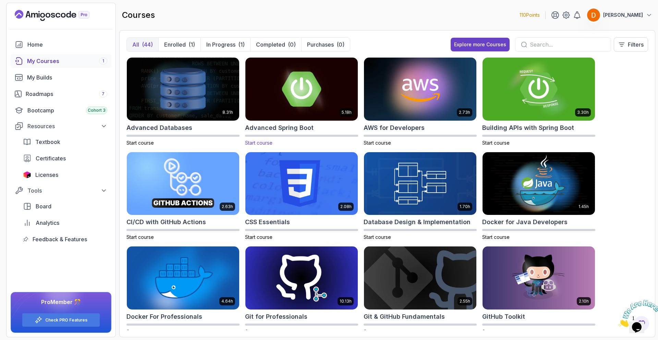
click at [311, 87] on img at bounding box center [302, 89] width 118 height 66
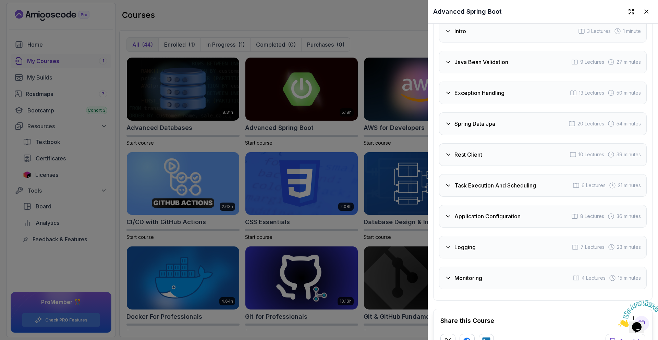
scroll to position [1252, 0]
click at [464, 250] on h3 "Logging" at bounding box center [465, 246] width 21 height 8
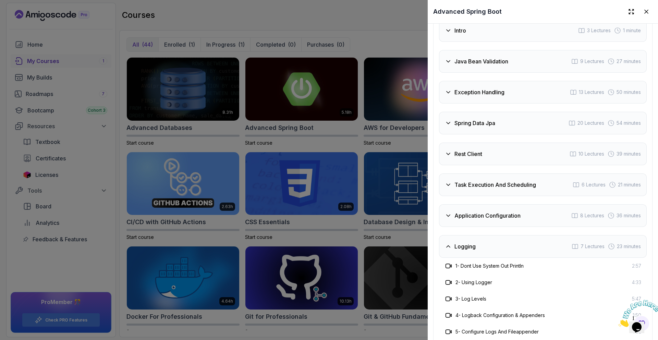
click at [463, 249] on h3 "Logging" at bounding box center [465, 246] width 21 height 8
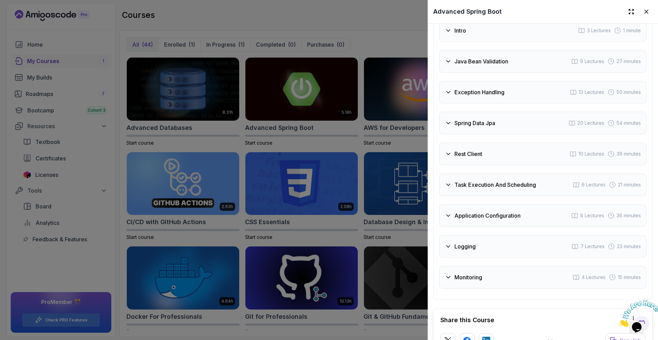
click at [463, 249] on h3 "Logging" at bounding box center [465, 246] width 21 height 8
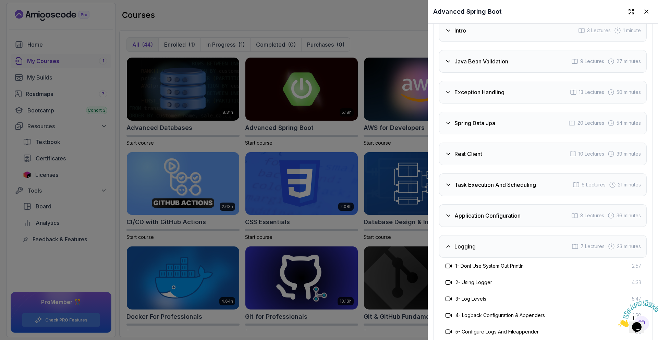
click at [463, 249] on h3 "Logging" at bounding box center [465, 246] width 21 height 8
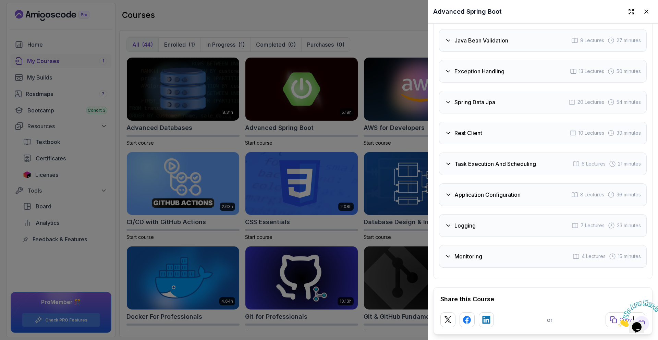
scroll to position [1277, 0]
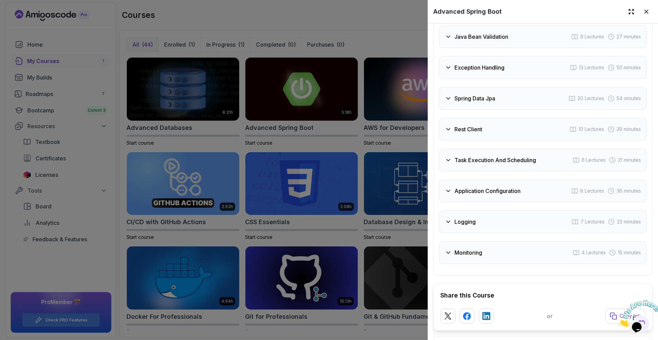
click at [457, 252] on h3 "Monitoring" at bounding box center [469, 253] width 28 height 8
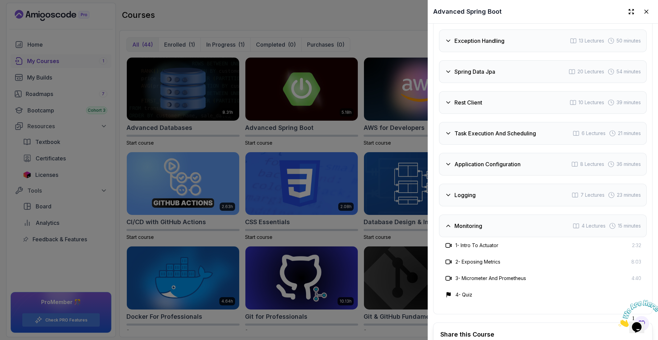
scroll to position [1307, 0]
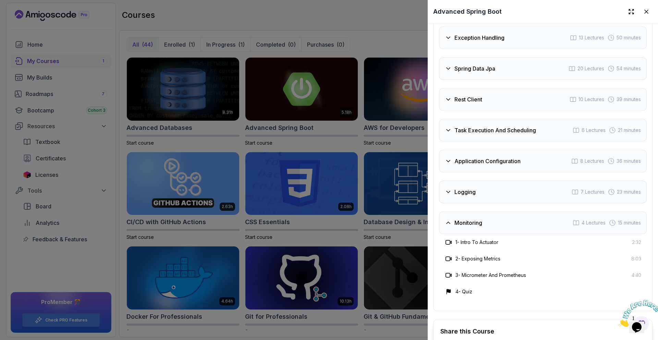
click at [450, 221] on icon at bounding box center [448, 222] width 7 height 7
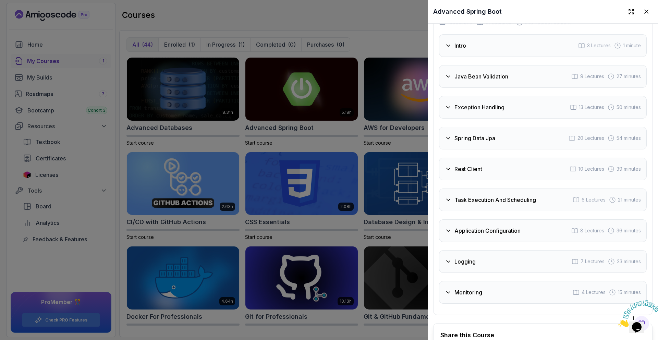
scroll to position [1236, 0]
click at [452, 107] on div "Exception Handling" at bounding box center [475, 108] width 60 height 8
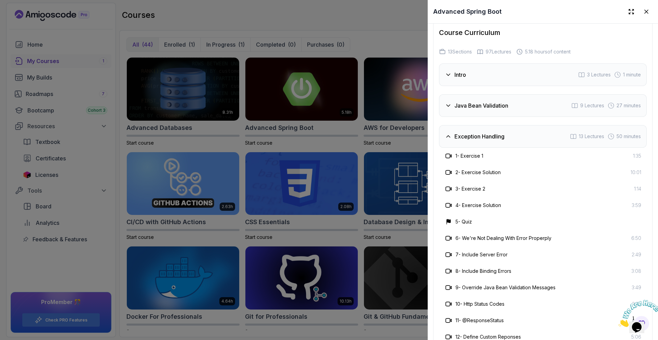
scroll to position [1207, 0]
click at [456, 140] on h3 "Exception Handling" at bounding box center [480, 137] width 50 height 8
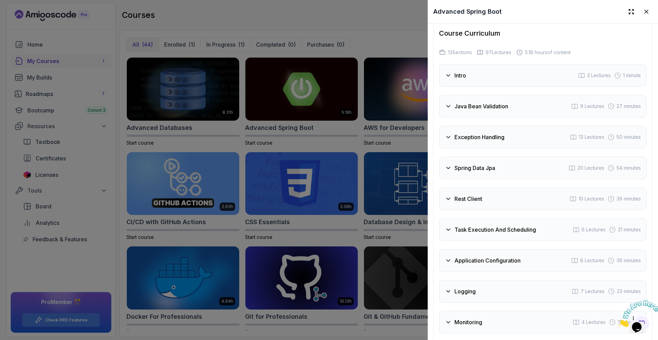
click at [455, 102] on h3 "Java Bean Validation" at bounding box center [482, 106] width 54 height 8
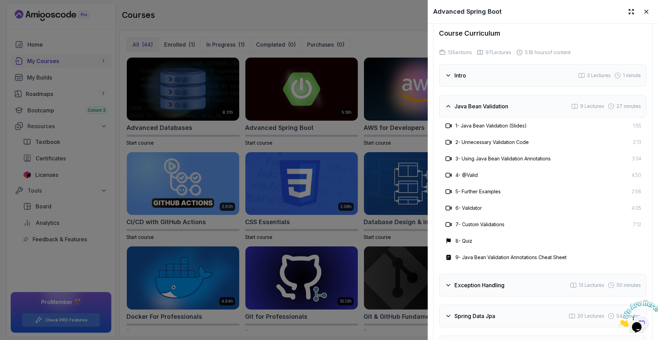
click at [455, 102] on h3 "Java Bean Validation" at bounding box center [482, 106] width 54 height 8
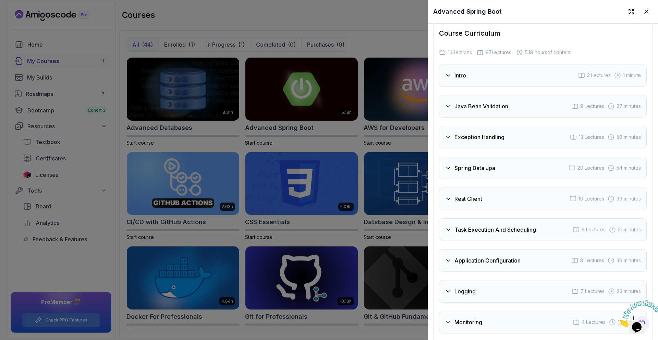
click at [386, 35] on div at bounding box center [329, 170] width 658 height 340
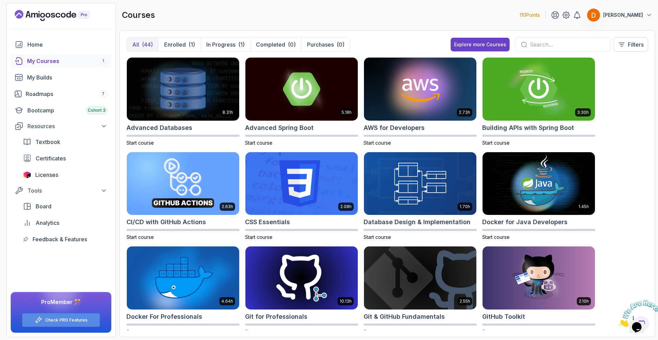
click at [75, 319] on link "Check PRO Features" at bounding box center [66, 319] width 42 height 5
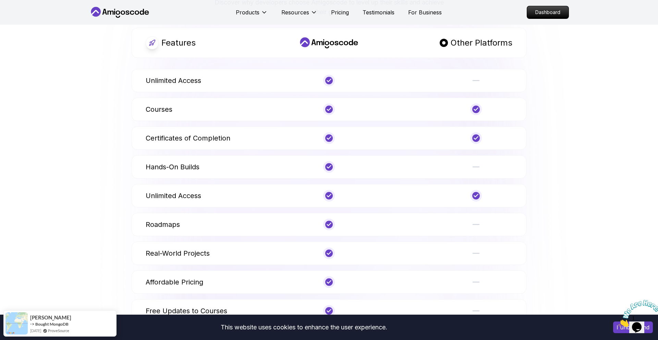
scroll to position [387, 0]
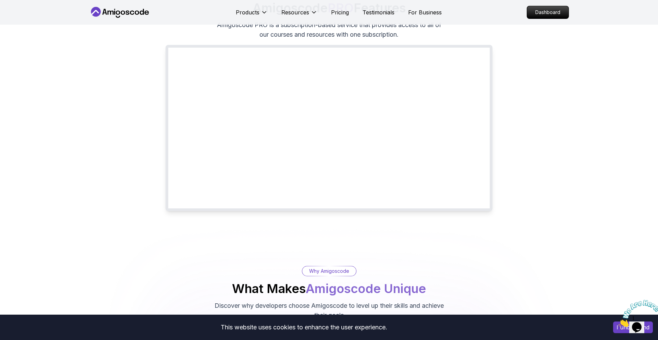
scroll to position [0, 0]
